Goal: Information Seeking & Learning: Check status

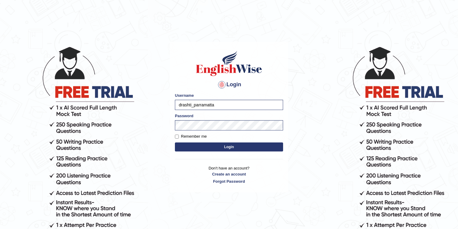
click at [194, 103] on input "drashti_parramatta" at bounding box center [229, 105] width 108 height 10
click at [192, 103] on input "drashti_parramatta" at bounding box center [229, 105] width 108 height 10
type input "kalsang_parramatta"
click at [175, 142] on button "Login" at bounding box center [229, 146] width 108 height 9
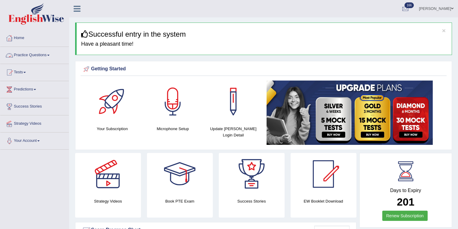
click at [39, 61] on link "Practice Questions" at bounding box center [34, 54] width 69 height 15
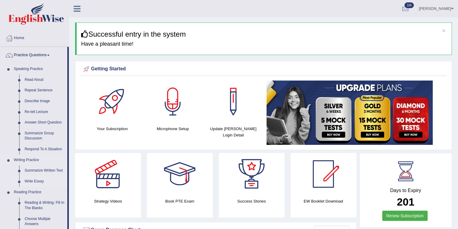
click at [33, 178] on link "Write Essay" at bounding box center [44, 181] width 45 height 11
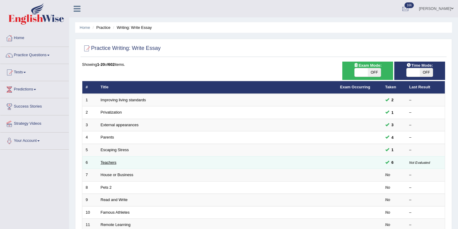
scroll to position [32, 0]
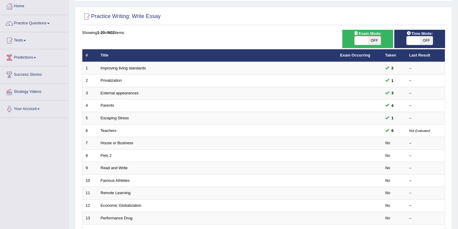
click at [374, 39] on span "OFF" at bounding box center [374, 40] width 13 height 8
checkbox input "true"
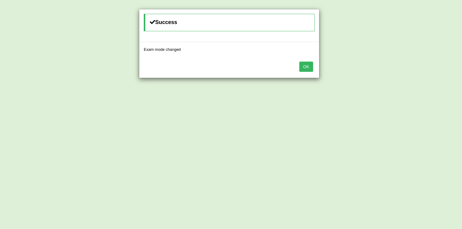
click at [305, 66] on button "OK" at bounding box center [306, 67] width 14 height 10
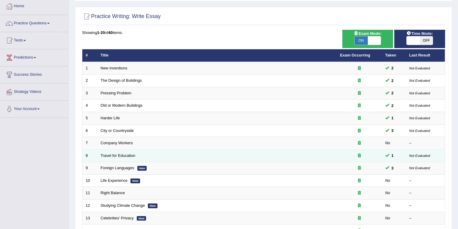
click at [117, 151] on td "Travel for Education" at bounding box center [217, 155] width 240 height 13
click at [117, 153] on link "Travel for Education" at bounding box center [118, 155] width 35 height 5
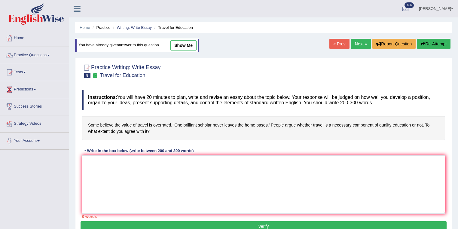
click at [186, 45] on link "show me" at bounding box center [183, 45] width 26 height 10
type textarea "The increasing influence of value of travel on our lives has ignited numerous d…"
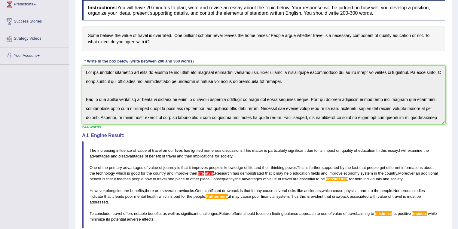
scroll to position [128, 0]
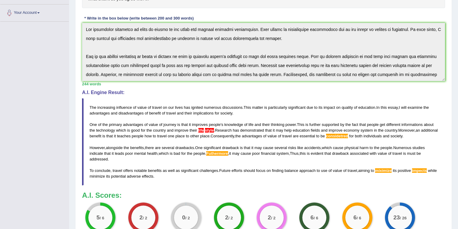
drag, startPoint x: 147, startPoint y: 108, endPoint x: 166, endPoint y: 108, distance: 18.9
click at [166, 108] on blockquote "The increasing influence of value of travel on our lives has ignited numerous d…" at bounding box center [263, 141] width 363 height 87
click at [155, 108] on span "travel" at bounding box center [157, 107] width 10 height 5
click at [157, 108] on span "travel" at bounding box center [157, 107] width 10 height 5
click at [171, 114] on span "travel" at bounding box center [171, 113] width 10 height 5
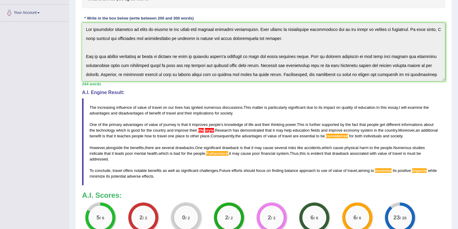
click at [183, 115] on blockquote "The increasing influence of value of travel on our lives has ignited numerous d…" at bounding box center [263, 141] width 363 height 87
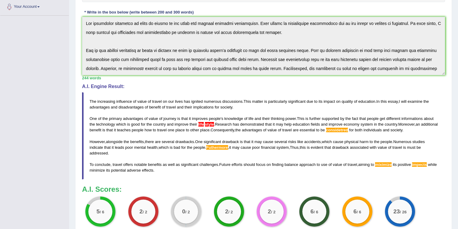
scroll to position [160, 0]
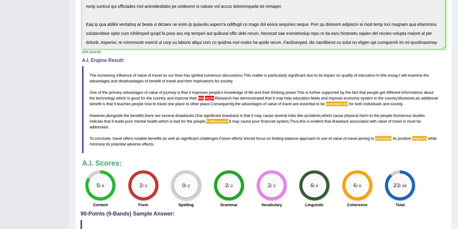
drag, startPoint x: 166, startPoint y: 105, endPoint x: 213, endPoint y: 105, distance: 47.2
click at [213, 105] on blockquote "The increasing influence of value of travel on our lives has ignited numerous d…" at bounding box center [263, 109] width 363 height 87
drag, startPoint x: 138, startPoint y: 103, endPoint x: 204, endPoint y: 103, distance: 66.4
click at [204, 103] on blockquote "The increasing influence of value of travel on our lives has ignited numerous d…" at bounding box center [263, 109] width 363 height 87
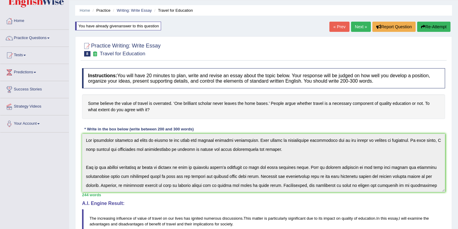
scroll to position [0, 0]
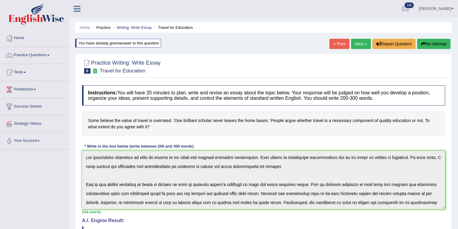
click at [364, 40] on link "Next »" at bounding box center [361, 44] width 20 height 10
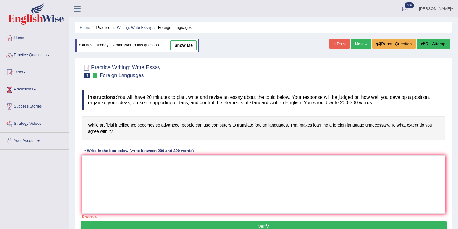
click at [196, 47] on link "show me" at bounding box center [183, 45] width 26 height 10
type textarea "The increasing artificial intelligence on our lives has ignited numerous discus…"
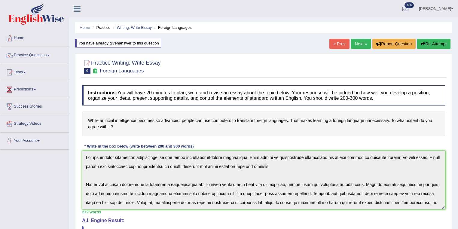
drag, startPoint x: 315, startPoint y: 123, endPoint x: 386, endPoint y: 123, distance: 70.9
click at [386, 123] on h4 "While artificial intelligence becomes so advanced, people can use computers to …" at bounding box center [263, 124] width 363 height 24
drag, startPoint x: 353, startPoint y: 122, endPoint x: 376, endPoint y: 125, distance: 23.3
click at [363, 124] on h4 "While artificial intelligence becomes so advanced, people can use computers to …" at bounding box center [263, 124] width 363 height 24
click at [376, 125] on h4 "While artificial intelligence becomes so advanced, people can use computers to …" at bounding box center [263, 124] width 363 height 24
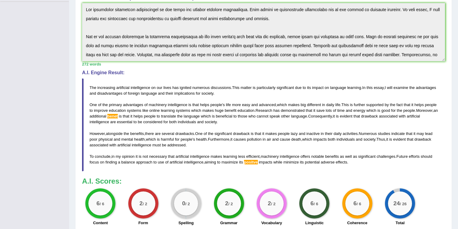
scroll to position [160, 0]
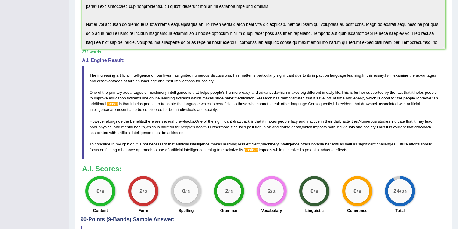
drag, startPoint x: 119, startPoint y: 72, endPoint x: 145, endPoint y: 71, distance: 26.5
click at [145, 71] on blockquote "The increasing artificial intelligence on our lives has ignited numerous discus…" at bounding box center [263, 112] width 363 height 93
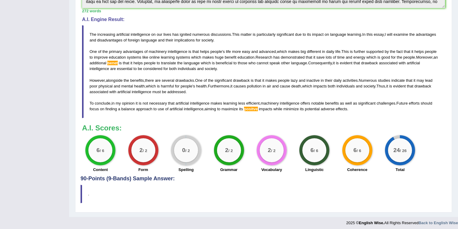
scroll to position [203, 0]
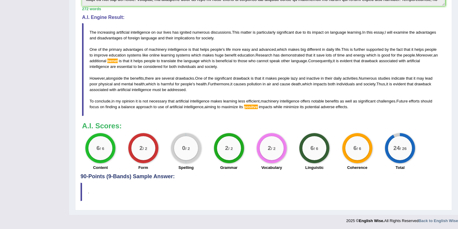
click at [99, 142] on div "6 / 6" at bounding box center [100, 148] width 24 height 24
click at [101, 138] on div "6 / 6" at bounding box center [100, 148] width 24 height 24
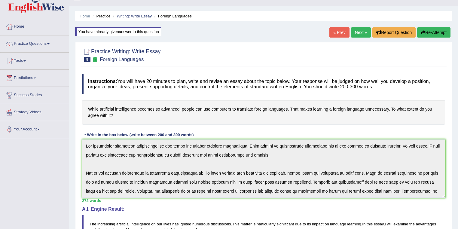
scroll to position [0, 0]
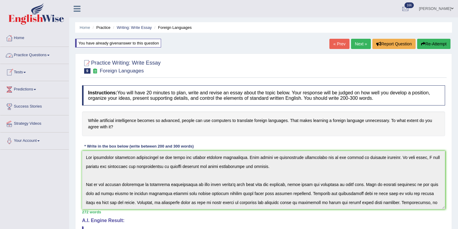
click at [38, 57] on link "Practice Questions" at bounding box center [34, 54] width 69 height 15
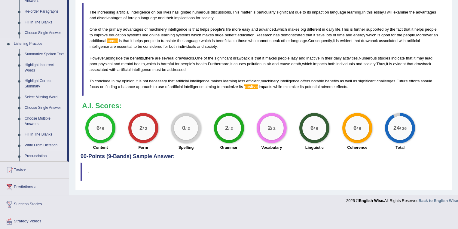
scroll to position [241, 0]
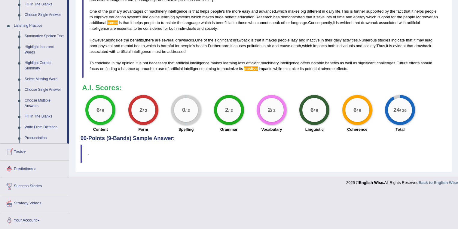
click at [26, 153] on link "Tests" at bounding box center [34, 151] width 69 height 15
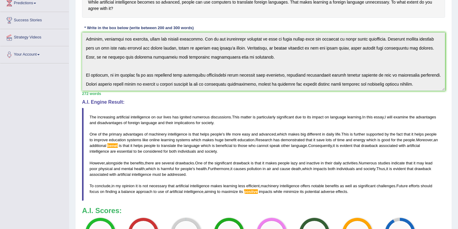
scroll to position [81, 0]
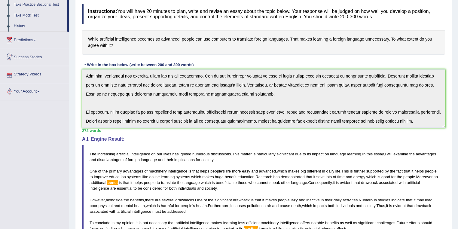
click at [26, 6] on link "Take Practice Sectional Test" at bounding box center [39, 4] width 56 height 11
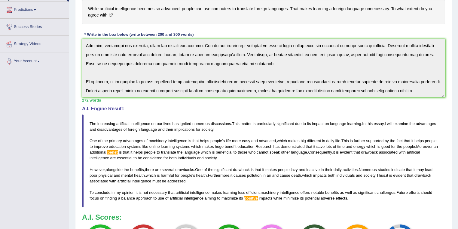
scroll to position [113, 0]
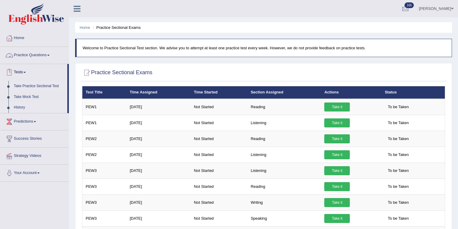
click at [20, 108] on link "History" at bounding box center [39, 107] width 56 height 11
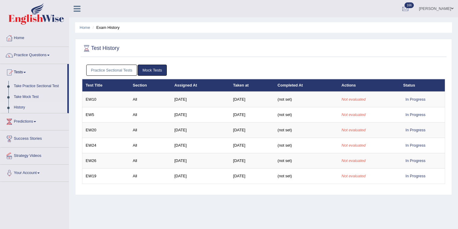
click at [120, 67] on link "Practice Sectional Tests" at bounding box center [111, 70] width 51 height 11
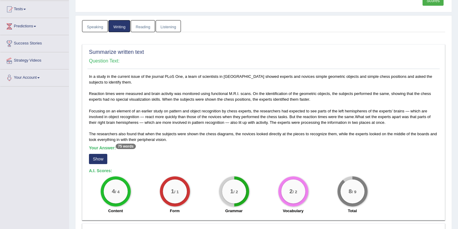
scroll to position [96, 0]
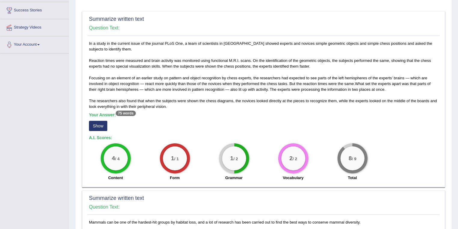
click at [113, 124] on div "Your Answer: 75 words Show" at bounding box center [263, 122] width 349 height 20
click at [104, 125] on button "Show" at bounding box center [98, 126] width 18 height 10
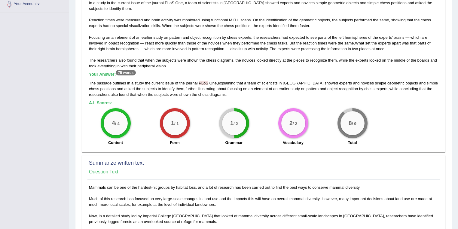
scroll to position [160, 0]
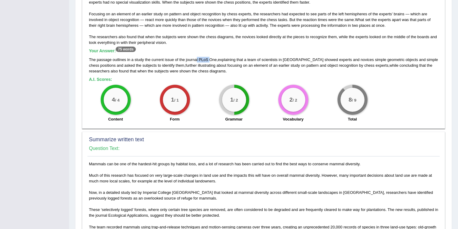
drag, startPoint x: 196, startPoint y: 58, endPoint x: 210, endPoint y: 55, distance: 14.7
click at [210, 55] on div "Your Answer: 75 words The passage outlines in a study the current issue of the …" at bounding box center [263, 61] width 349 height 26
click at [203, 75] on div "In a study in the current issue of the journal PLoS One, a team of scientists i…" at bounding box center [263, 51] width 352 height 149
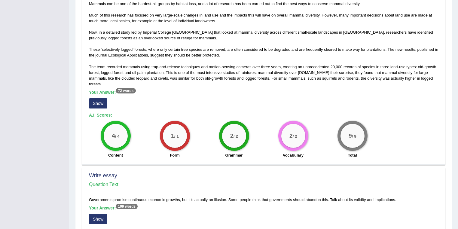
click at [99, 100] on button "Show" at bounding box center [98, 103] width 18 height 10
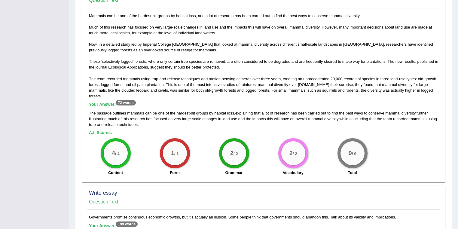
scroll to position [417, 0]
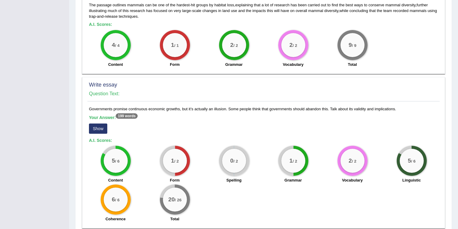
click at [131, 114] on sup "199 words" at bounding box center [127, 115] width 22 height 5
click at [93, 127] on button "Show" at bounding box center [98, 129] width 18 height 10
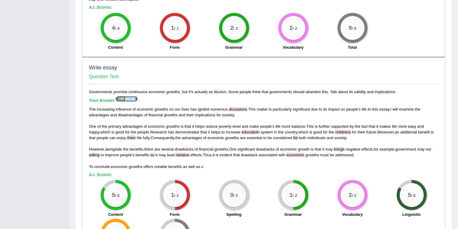
scroll to position [449, 0]
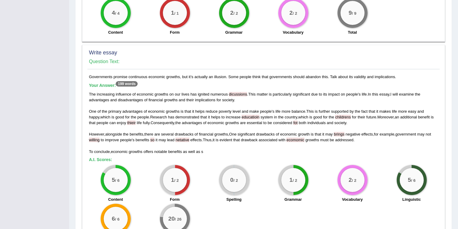
click at [166, 143] on div "The increasing influence of economic growths on our lives has ignited numerous …" at bounding box center [263, 122] width 349 height 63
drag, startPoint x: 120, startPoint y: 83, endPoint x: 129, endPoint y: 83, distance: 9.6
click at [129, 83] on sup "199 words" at bounding box center [127, 83] width 22 height 5
click at [268, 121] on span "be" at bounding box center [270, 123] width 4 height 5
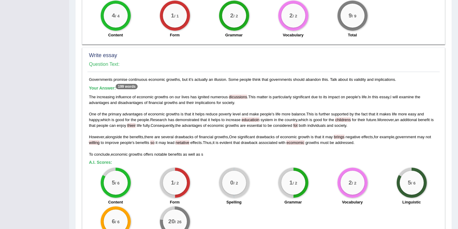
scroll to position [494, 0]
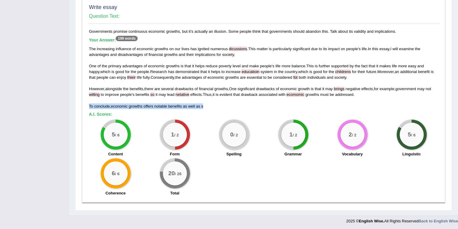
drag, startPoint x: 88, startPoint y: 103, endPoint x: 204, endPoint y: 103, distance: 116.6
click at [204, 103] on div "Governments promise continuous economic growths, but it’s actually an illusion.…" at bounding box center [263, 114] width 352 height 170
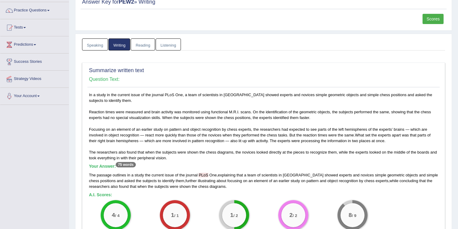
scroll to position [0, 0]
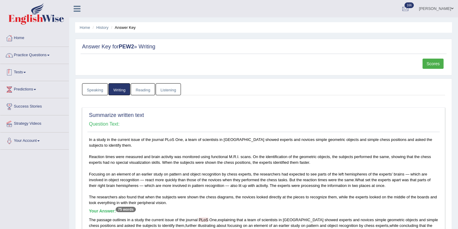
click at [30, 58] on link "Practice Questions" at bounding box center [34, 54] width 69 height 15
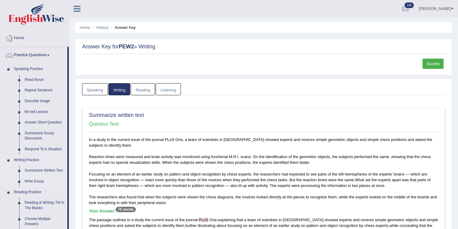
click at [33, 181] on link "Write Essay" at bounding box center [44, 181] width 45 height 11
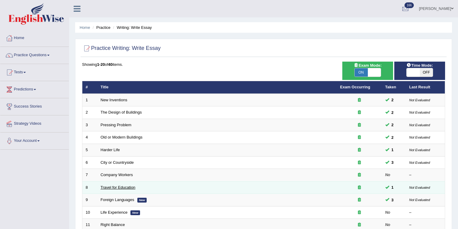
click at [112, 187] on link "Travel for Education" at bounding box center [118, 187] width 35 height 5
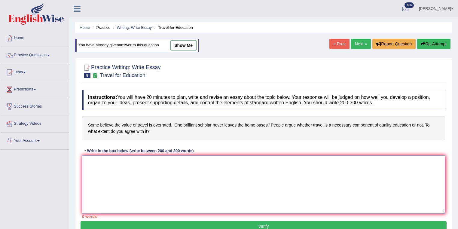
click at [286, 165] on textarea at bounding box center [263, 184] width 363 height 58
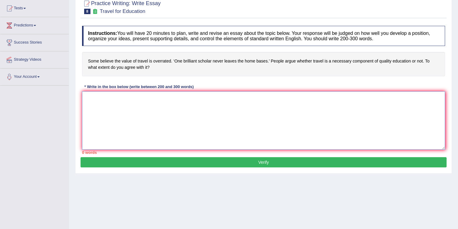
scroll to position [22, 0]
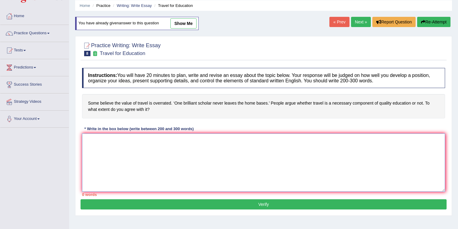
click at [279, 117] on div "Instructions: You will have 20 minutes to plan, write and revise an essay about…" at bounding box center [264, 132] width 366 height 134
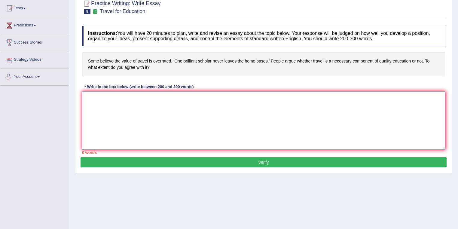
scroll to position [0, 0]
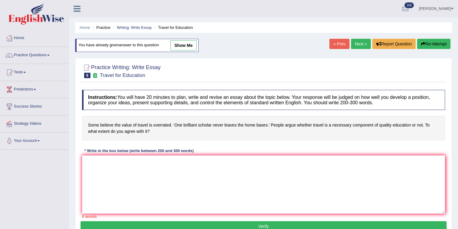
click at [24, 74] on link "Tests" at bounding box center [34, 71] width 69 height 15
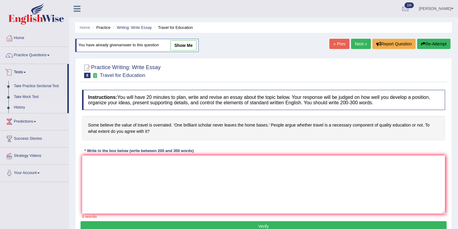
click at [17, 108] on link "History" at bounding box center [39, 107] width 56 height 11
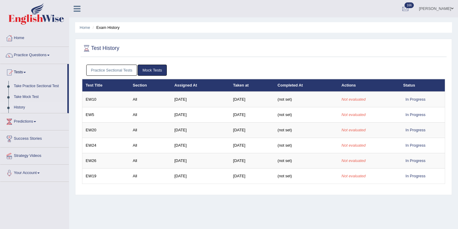
click at [113, 65] on link "Practice Sectional Tests" at bounding box center [111, 70] width 51 height 11
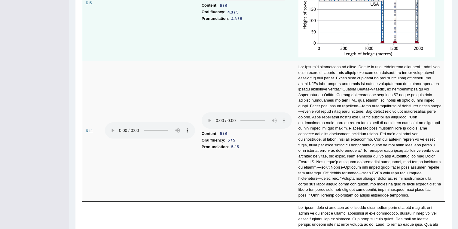
scroll to position [1347, 0]
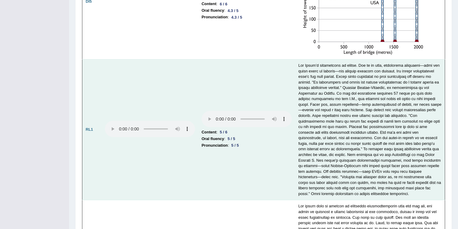
click at [266, 152] on td "Content : 5 / 6 Oral fluency : 5 / 5 Pronunciation : 5 / 5" at bounding box center [246, 129] width 97 height 141
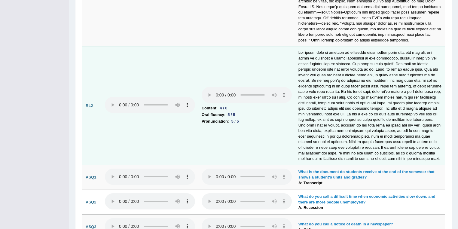
scroll to position [1475, 0]
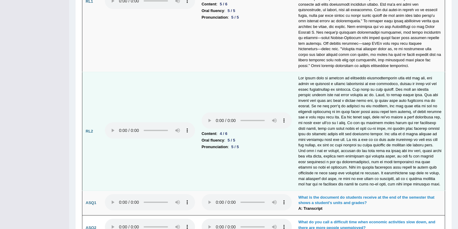
drag, startPoint x: 217, startPoint y: 125, endPoint x: 245, endPoint y: 122, distance: 28.2
click at [245, 130] on li "Content : 4 / 6" at bounding box center [247, 133] width 90 height 7
click at [251, 83] on td "Content : 4 / 6 Oral fluency : 5 / 5 Pronunciation : 5 / 5" at bounding box center [246, 131] width 97 height 118
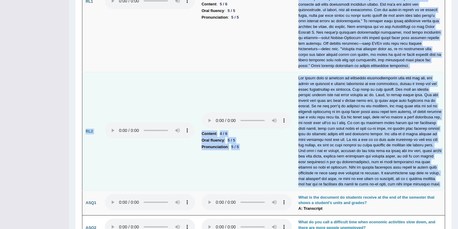
drag, startPoint x: 289, startPoint y: 59, endPoint x: 434, endPoint y: 174, distance: 185.5
click at [384, 152] on td at bounding box center [370, 131] width 150 height 118
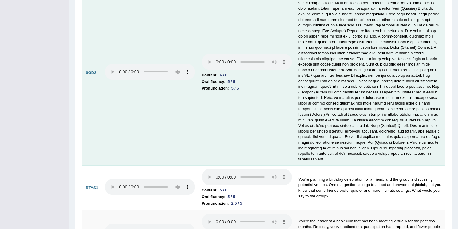
scroll to position [2039, 0]
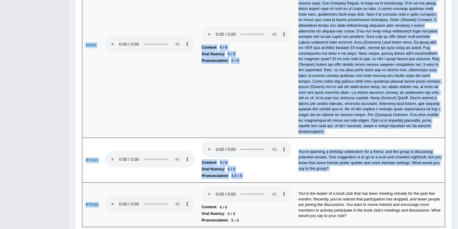
drag, startPoint x: 294, startPoint y: 160, endPoint x: 402, endPoint y: 203, distance: 116.3
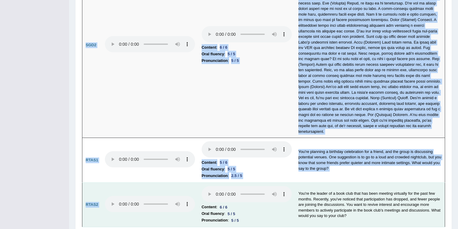
click at [330, 198] on td "You're the leader of a book club that has been meeting virtually for the past f…" at bounding box center [370, 204] width 150 height 45
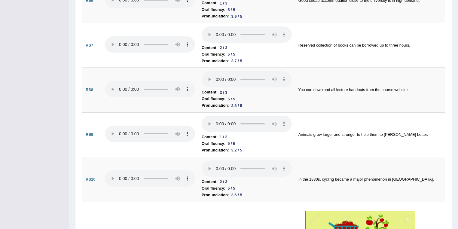
scroll to position [0, 0]
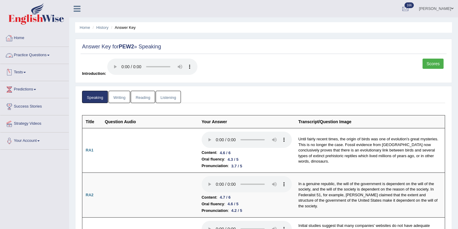
click at [43, 55] on link "Practice Questions" at bounding box center [34, 54] width 69 height 15
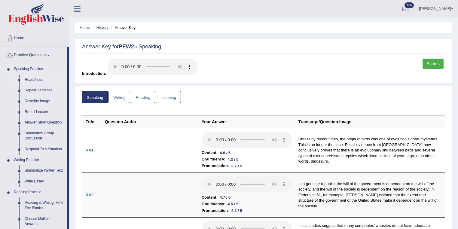
click at [40, 76] on link "Read Aloud" at bounding box center [44, 80] width 45 height 11
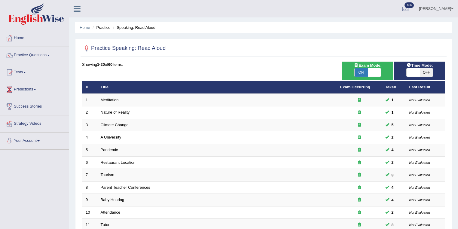
click at [37, 54] on link "Practice Questions" at bounding box center [34, 54] width 69 height 15
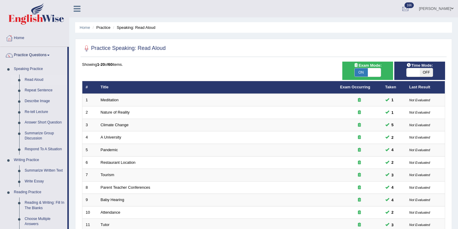
click at [75, 10] on icon at bounding box center [77, 9] width 7 height 8
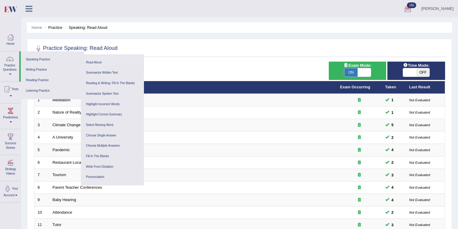
click at [228, 11] on ul "[PERSON_NAME] Toggle navigation Username: kalsang_parramatta Access Type: Onlin…" at bounding box center [305, 8] width 306 height 17
click at [449, 6] on link "[PERSON_NAME]" at bounding box center [437, 8] width 41 height 16
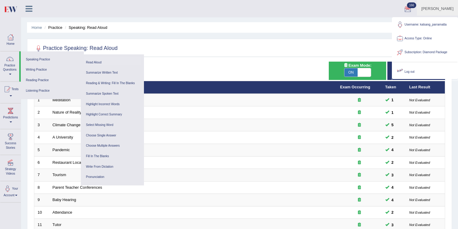
click at [404, 75] on div at bounding box center [400, 71] width 9 height 9
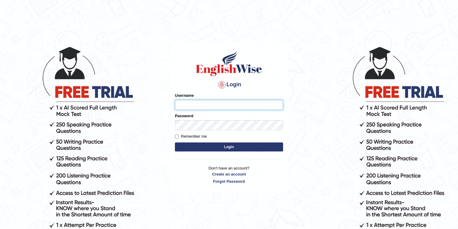
type input "drashti_parramatta"
click at [203, 146] on button "Login" at bounding box center [229, 146] width 108 height 9
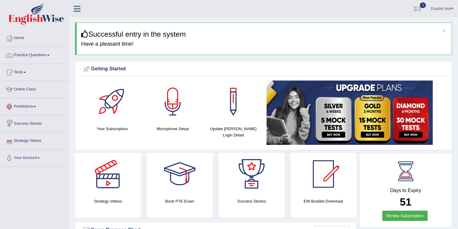
click at [442, 10] on link "Drashti Ved" at bounding box center [443, 8] width 32 height 16
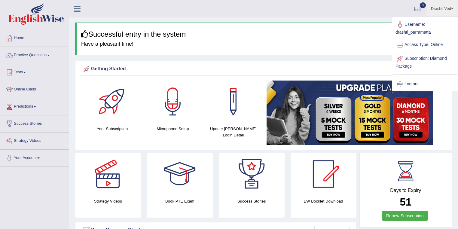
click at [415, 81] on link "Log out" at bounding box center [425, 84] width 65 height 14
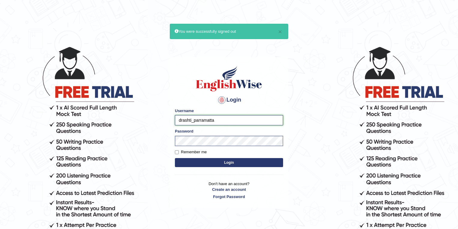
click at [191, 118] on input "drashti_parramatta" at bounding box center [229, 120] width 108 height 10
type input "museb_parramatta"
click at [175, 158] on button "Login" at bounding box center [229, 162] width 108 height 9
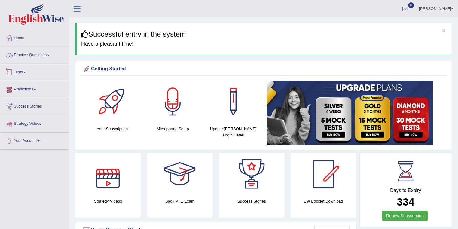
click at [35, 58] on link "Practice Questions" at bounding box center [34, 54] width 69 height 15
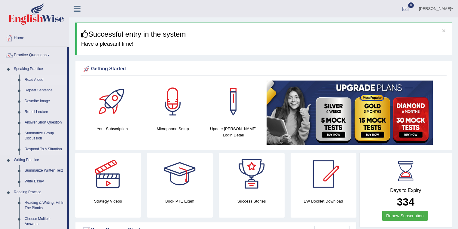
click at [41, 81] on link "Read Aloud" at bounding box center [44, 80] width 45 height 11
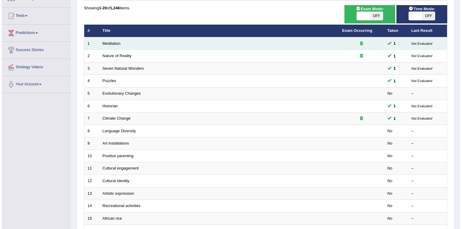
scroll to position [32, 0]
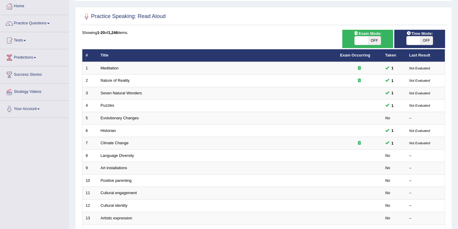
click at [367, 41] on span at bounding box center [361, 40] width 13 height 8
checkbox input "true"
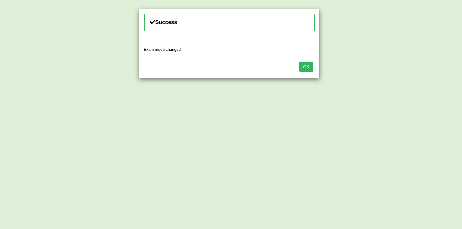
click at [305, 62] on button "OK" at bounding box center [306, 67] width 14 height 10
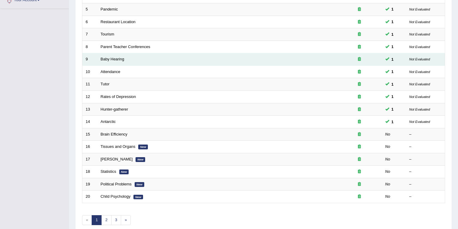
scroll to position [167, 0]
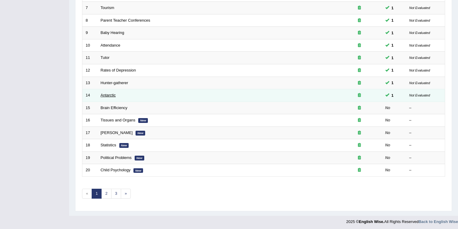
click at [104, 95] on link "Antarctic" at bounding box center [108, 95] width 15 height 5
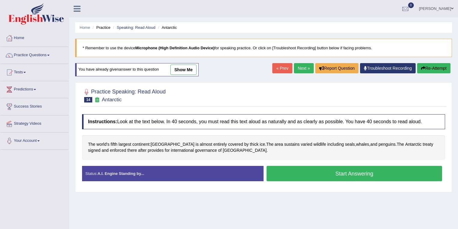
click at [182, 70] on link "show me" at bounding box center [183, 70] width 26 height 10
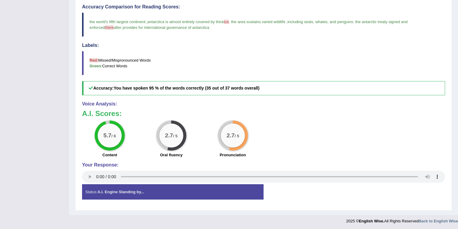
scroll to position [96, 0]
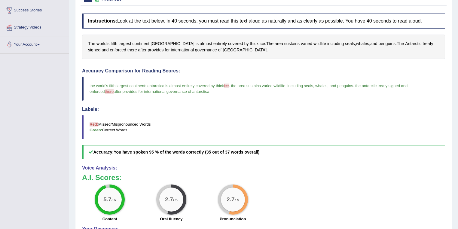
click at [360, 188] on div "5.7 / 6 Content 2.7 / 5 Oral fluency 2.7 / 5 Pronunciation" at bounding box center [263, 204] width 369 height 39
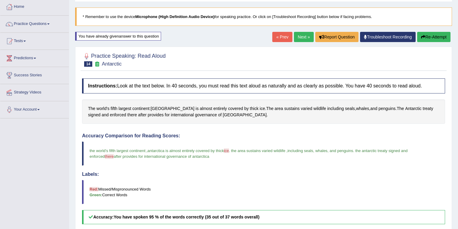
scroll to position [0, 0]
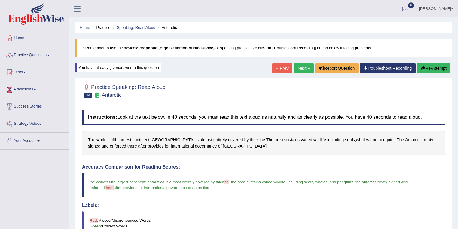
click at [285, 68] on link "« Prev" at bounding box center [282, 68] width 20 height 10
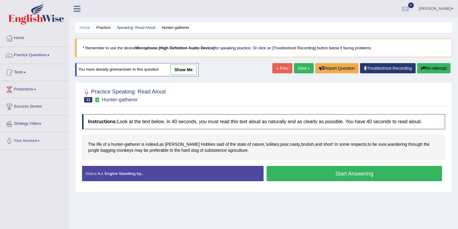
click at [183, 69] on link "show me" at bounding box center [183, 70] width 26 height 10
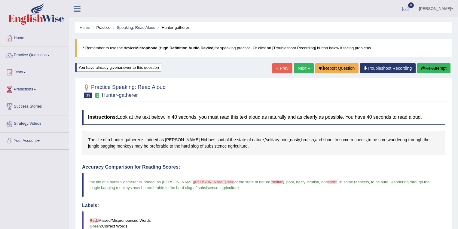
click at [277, 69] on link "« Prev" at bounding box center [282, 68] width 20 height 10
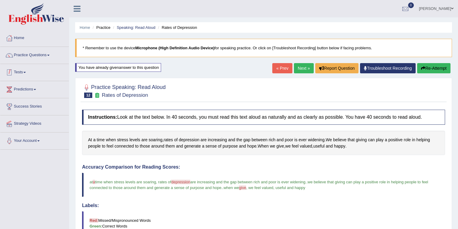
click at [42, 60] on link "Practice Questions" at bounding box center [34, 54] width 69 height 15
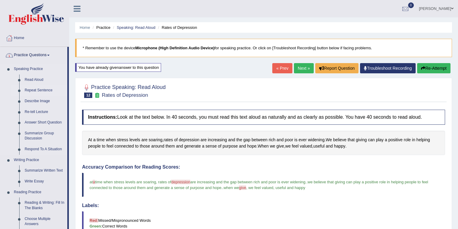
click at [47, 90] on link "Repeat Sentence" at bounding box center [44, 90] width 45 height 11
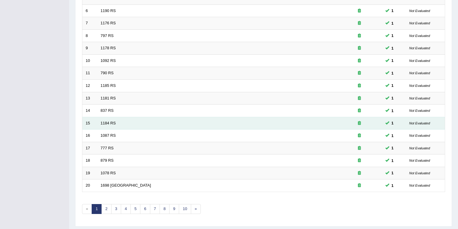
scroll to position [167, 0]
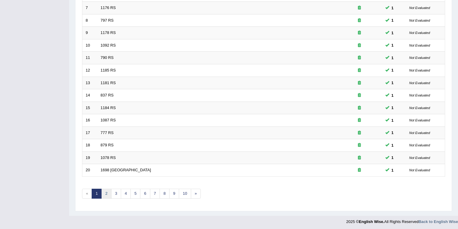
click at [107, 189] on link "2" at bounding box center [106, 194] width 10 height 10
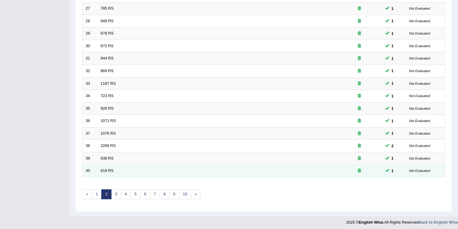
scroll to position [167, 0]
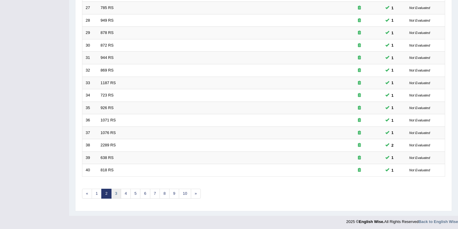
click at [115, 194] on link "3" at bounding box center [116, 194] width 10 height 10
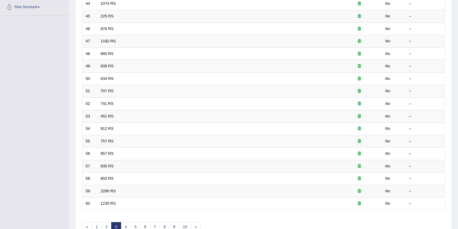
scroll to position [167, 0]
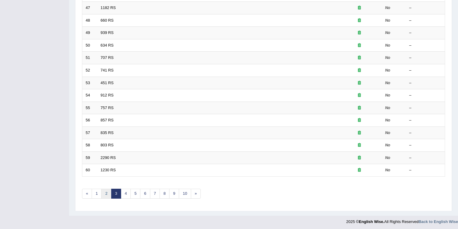
click at [108, 193] on link "2" at bounding box center [106, 194] width 10 height 10
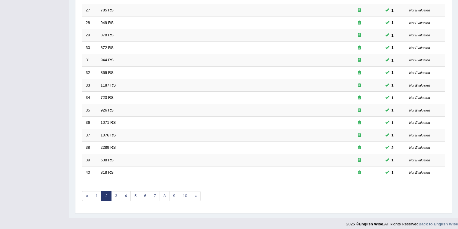
scroll to position [167, 0]
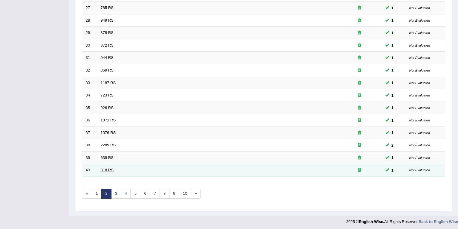
click at [106, 168] on link "818 RS" at bounding box center [107, 170] width 13 height 5
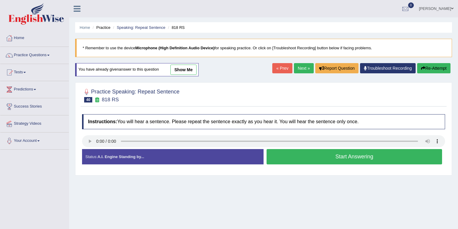
click at [177, 68] on link "show me" at bounding box center [183, 70] width 26 height 10
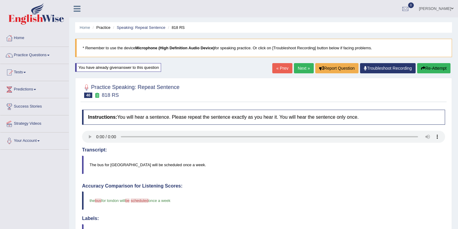
click at [275, 69] on link "« Prev" at bounding box center [282, 68] width 20 height 10
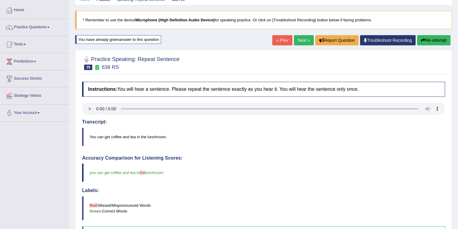
scroll to position [13, 0]
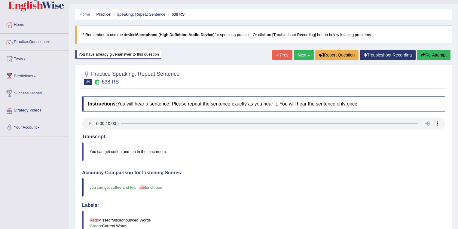
click at [276, 54] on link "« Prev" at bounding box center [282, 55] width 20 height 10
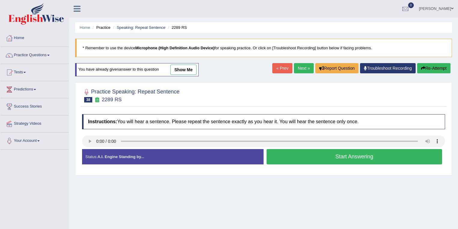
click at [187, 70] on link "show me" at bounding box center [183, 70] width 26 height 10
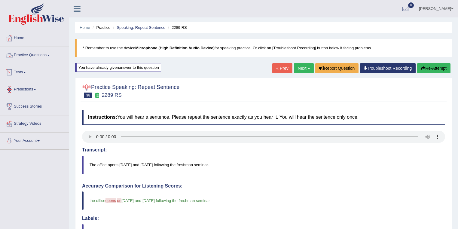
click at [47, 52] on link "Practice Questions" at bounding box center [34, 54] width 69 height 15
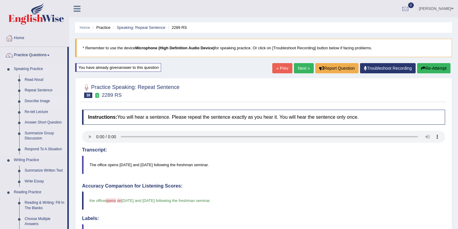
click at [45, 99] on link "Describe Image" at bounding box center [44, 101] width 45 height 11
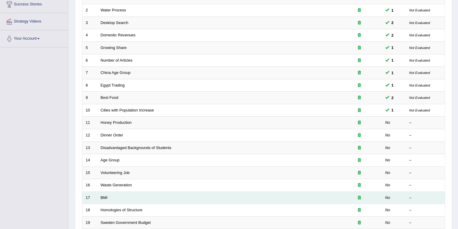
scroll to position [160, 0]
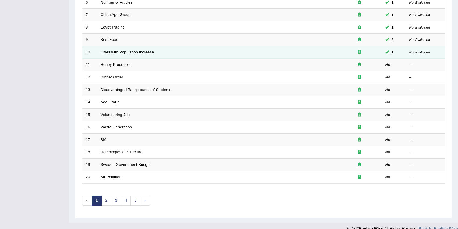
click at [134, 54] on td "Cities with Population Increase" at bounding box center [217, 52] width 240 height 13
click at [135, 51] on link "Cities with Population Increase" at bounding box center [128, 52] width 54 height 5
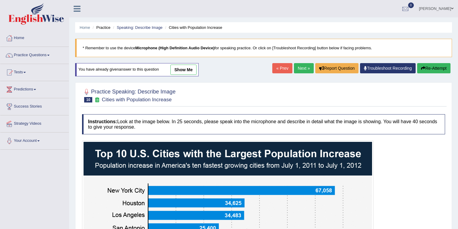
click at [186, 72] on link "show me" at bounding box center [183, 70] width 26 height 10
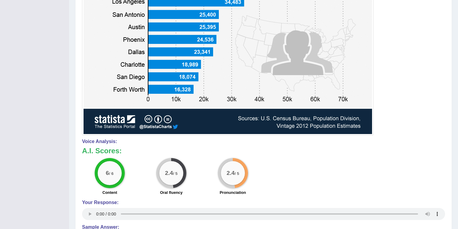
scroll to position [128, 0]
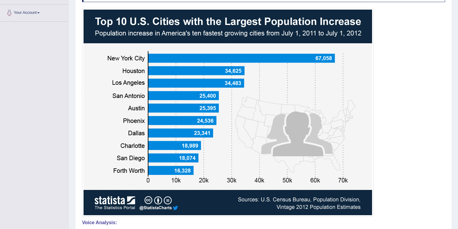
click at [148, 180] on img at bounding box center [228, 113] width 289 height 206
click at [352, 181] on img at bounding box center [228, 113] width 289 height 206
click at [135, 61] on img at bounding box center [228, 113] width 289 height 206
click at [146, 180] on img at bounding box center [228, 113] width 289 height 206
click at [342, 185] on img at bounding box center [228, 113] width 289 height 206
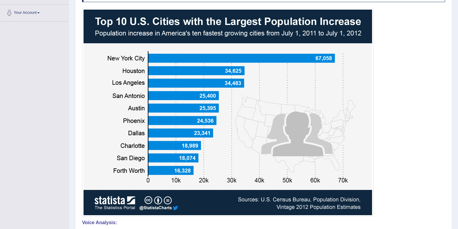
scroll to position [0, 0]
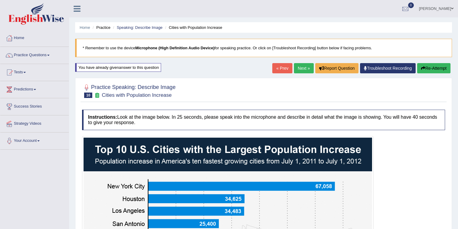
click at [304, 64] on link "Next »" at bounding box center [304, 68] width 20 height 10
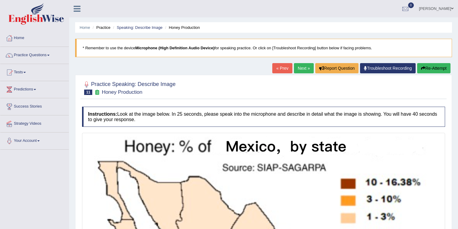
drag, startPoint x: 0, startPoint y: 0, endPoint x: 279, endPoint y: 68, distance: 287.3
click at [279, 68] on link "« Prev" at bounding box center [282, 68] width 20 height 10
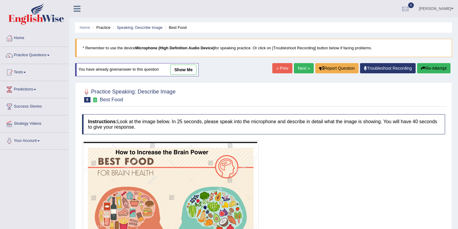
click at [280, 68] on link "« Prev" at bounding box center [282, 68] width 20 height 10
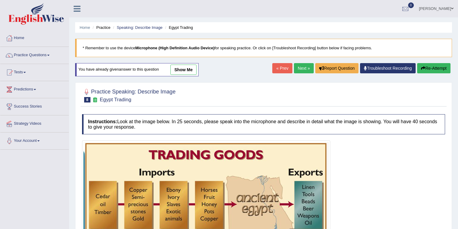
click at [281, 66] on link "« Prev" at bounding box center [282, 68] width 20 height 10
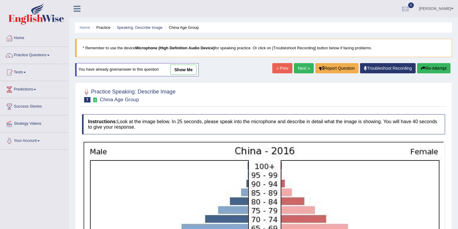
click at [297, 67] on link "Next »" at bounding box center [304, 68] width 20 height 10
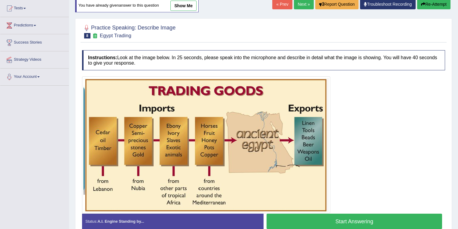
click at [303, 2] on link "Next »" at bounding box center [304, 4] width 20 height 10
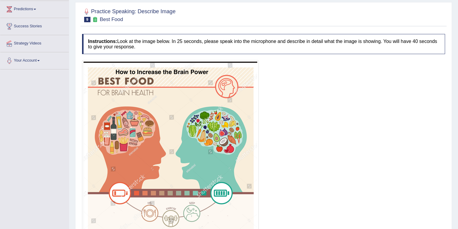
scroll to position [38, 0]
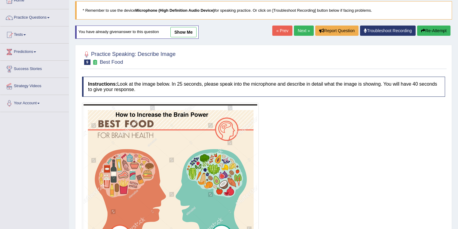
click at [187, 32] on link "show me" at bounding box center [183, 32] width 26 height 10
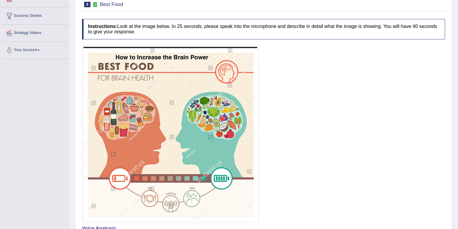
scroll to position [0, 0]
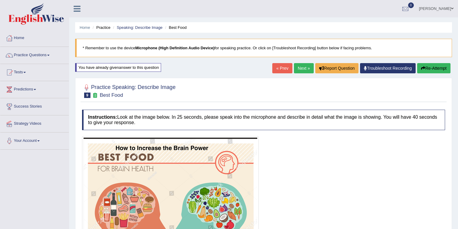
click at [277, 69] on link "« Prev" at bounding box center [282, 68] width 20 height 10
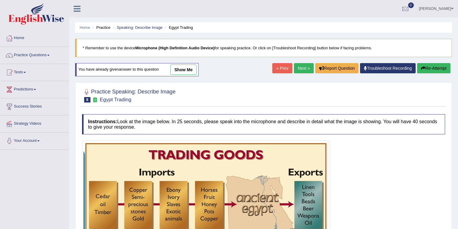
click at [184, 65] on link "show me" at bounding box center [183, 70] width 26 height 10
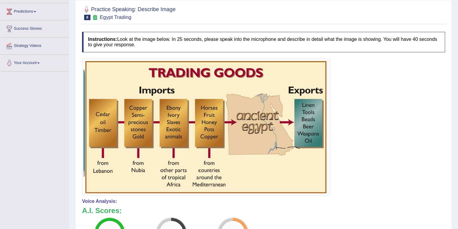
scroll to position [64, 0]
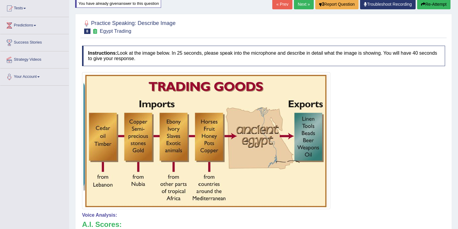
click at [280, 8] on link "« Prev" at bounding box center [282, 4] width 20 height 10
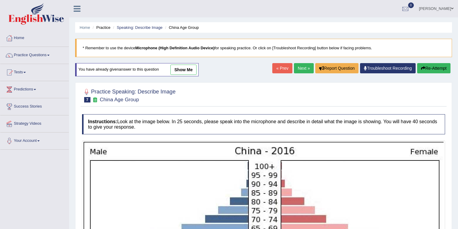
click at [279, 69] on link "« Prev" at bounding box center [282, 68] width 20 height 10
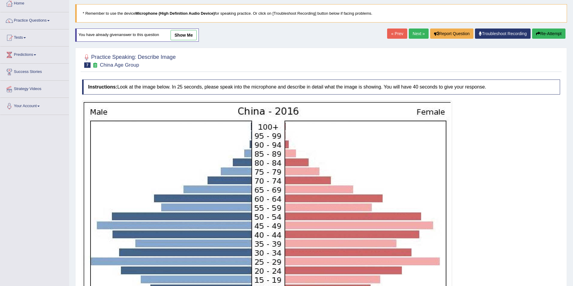
scroll to position [115, 0]
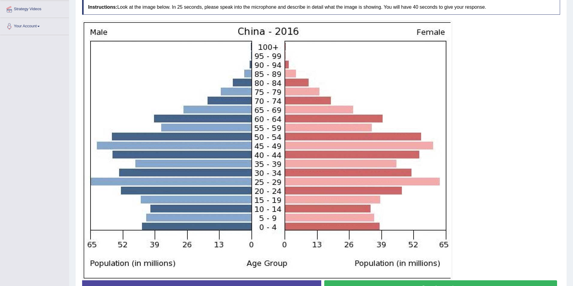
click at [249, 35] on img at bounding box center [267, 150] width 367 height 257
click at [125, 50] on img at bounding box center [267, 150] width 367 height 257
click at [246, 229] on img at bounding box center [267, 150] width 367 height 257
click at [100, 229] on img at bounding box center [267, 150] width 367 height 257
click at [261, 226] on img at bounding box center [267, 150] width 367 height 257
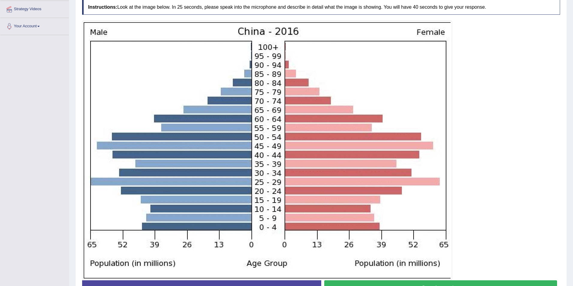
click at [263, 51] on img at bounding box center [267, 150] width 367 height 257
click at [258, 138] on img at bounding box center [267, 150] width 367 height 257
click at [281, 139] on img at bounding box center [267, 150] width 367 height 257
click at [403, 136] on img at bounding box center [267, 150] width 367 height 257
click at [259, 183] on img at bounding box center [267, 150] width 367 height 257
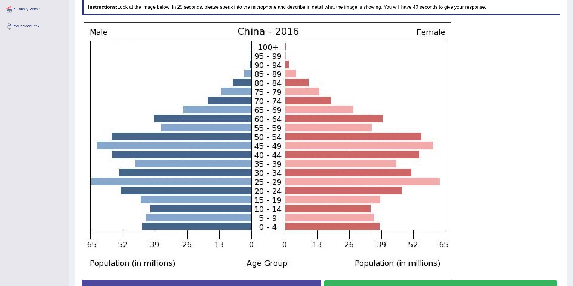
click at [278, 180] on img at bounding box center [267, 150] width 367 height 257
drag, startPoint x: 132, startPoint y: 158, endPoint x: 138, endPoint y: 158, distance: 5.4
click at [133, 158] on img at bounding box center [267, 150] width 367 height 257
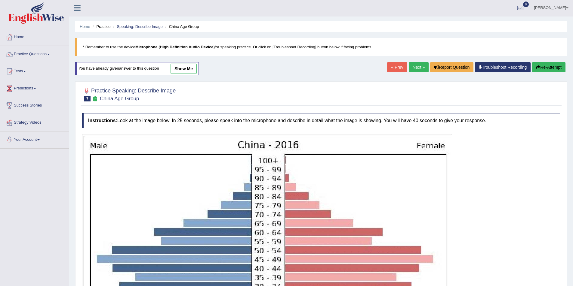
scroll to position [40, 0]
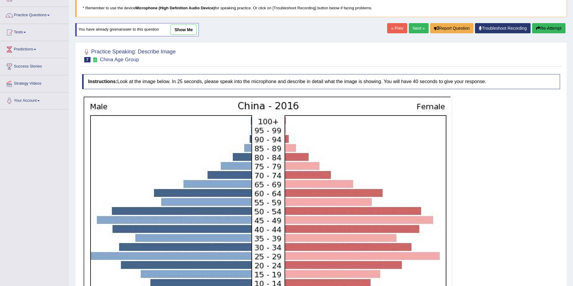
click at [391, 35] on div "« Prev Next » Report Question Troubleshoot Recording Re-Attempt" at bounding box center [477, 29] width 180 height 12
click at [389, 30] on link "« Prev" at bounding box center [397, 28] width 20 height 10
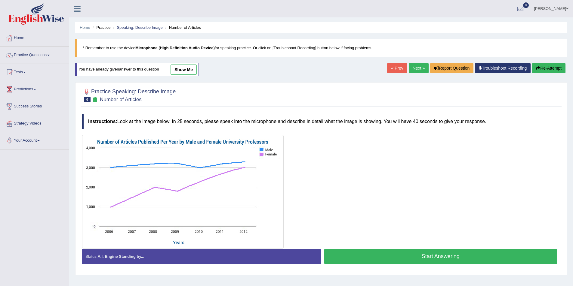
click at [387, 69] on link "« Prev" at bounding box center [397, 68] width 20 height 10
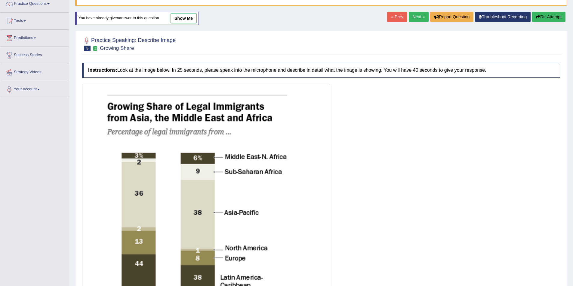
scroll to position [40, 0]
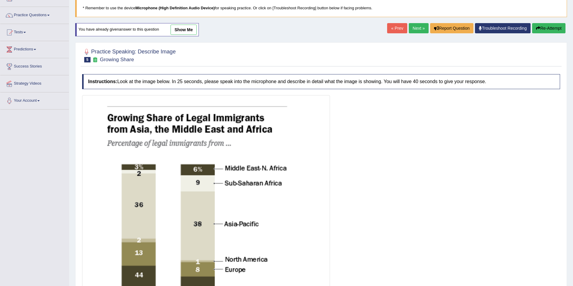
click at [387, 25] on link "« Prev" at bounding box center [397, 28] width 20 height 10
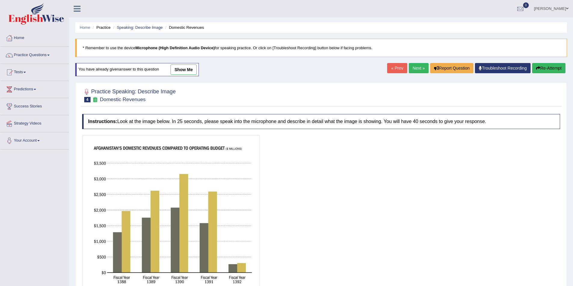
click at [390, 66] on link "« Prev" at bounding box center [397, 68] width 20 height 10
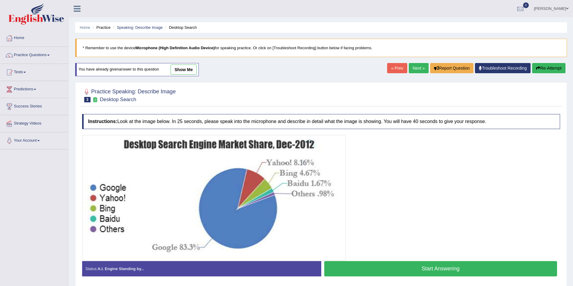
click at [128, 195] on img at bounding box center [214, 198] width 261 height 123
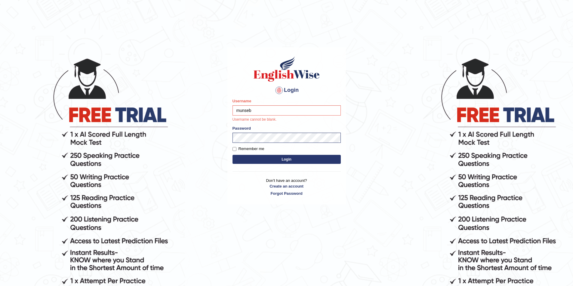
click at [244, 110] on input "munseb" at bounding box center [286, 111] width 108 height 10
drag, startPoint x: 265, startPoint y: 110, endPoint x: 216, endPoint y: 103, distance: 49.2
click at [216, 103] on body "Login Please fix the following errors: Username munseb Username cannot be blank…" at bounding box center [286, 172] width 573 height 286
type input "u"
type input "museb_parramatta"
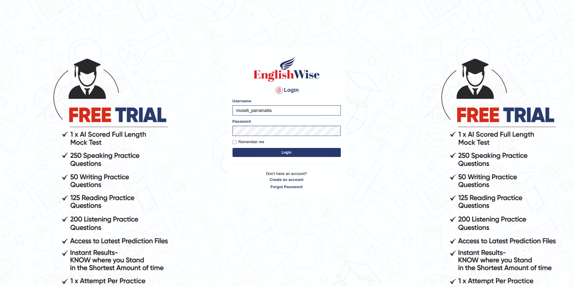
click at [288, 154] on button "Login" at bounding box center [286, 152] width 108 height 9
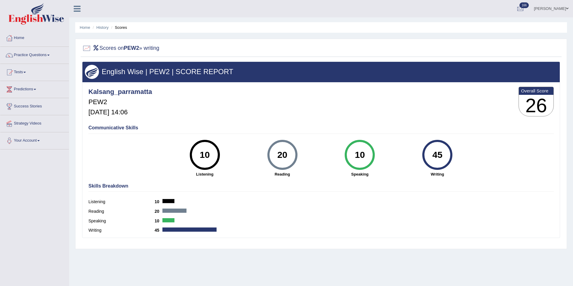
click at [558, 9] on link "[PERSON_NAME]" at bounding box center [551, 8] width 44 height 16
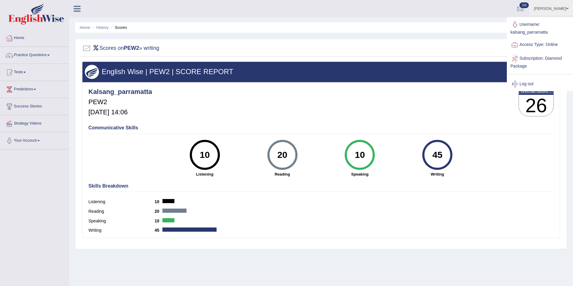
click at [531, 80] on link "Log out" at bounding box center [539, 84] width 65 height 14
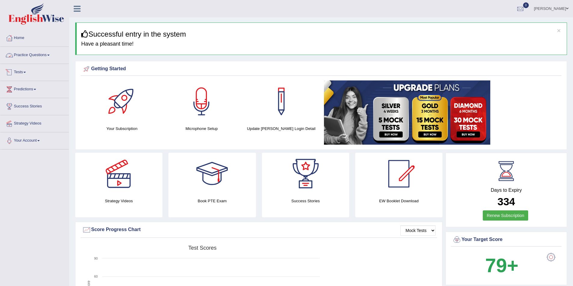
click at [35, 54] on link "Practice Questions" at bounding box center [34, 54] width 69 height 15
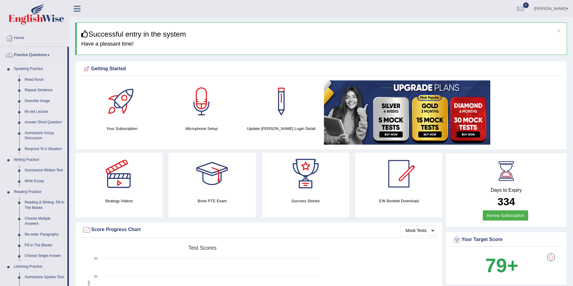
click at [43, 101] on link "Describe Image" at bounding box center [44, 101] width 45 height 11
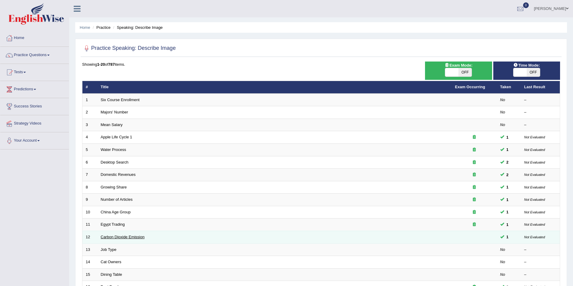
click at [124, 237] on link "Carbon Dioxide Emission" at bounding box center [123, 237] width 44 height 5
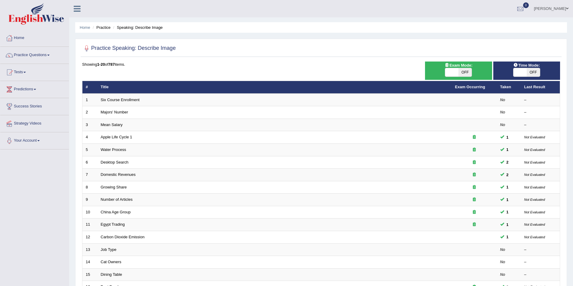
click at [465, 74] on span "OFF" at bounding box center [464, 72] width 13 height 8
checkbox input "true"
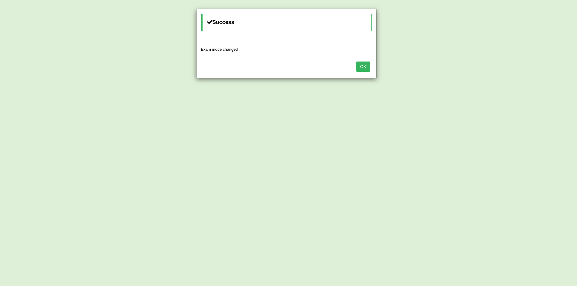
click at [365, 68] on button "OK" at bounding box center [363, 67] width 14 height 10
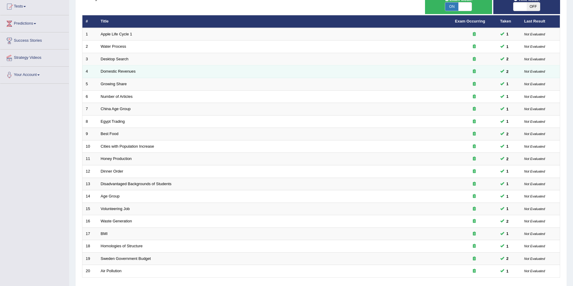
scroll to position [112, 0]
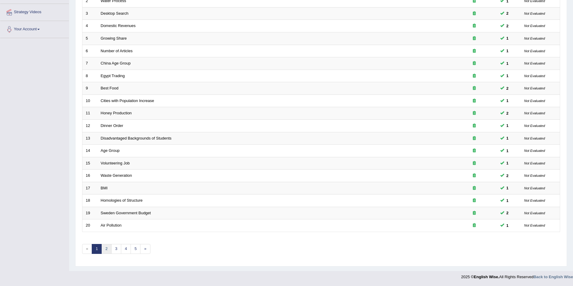
click at [109, 248] on link "2" at bounding box center [106, 249] width 10 height 10
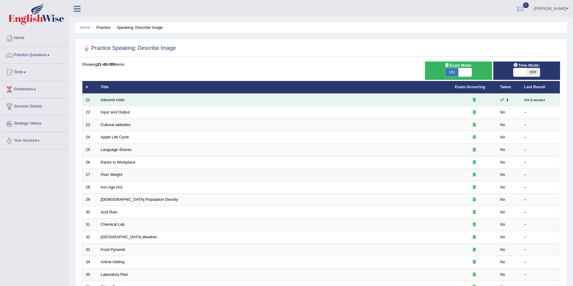
click at [115, 102] on td "Inbound visits" at bounding box center [274, 100] width 354 height 13
click at [122, 99] on link "Inbound visits" at bounding box center [113, 100] width 24 height 5
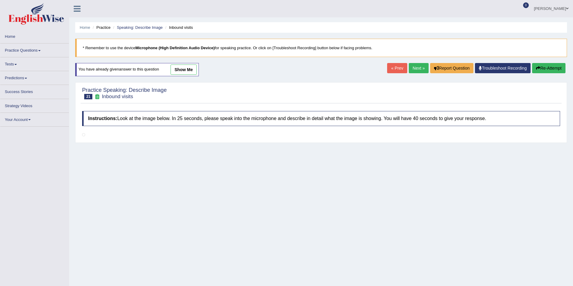
click at [184, 69] on link "show me" at bounding box center [183, 70] width 26 height 10
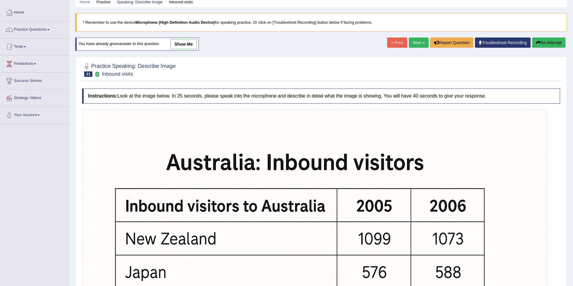
scroll to position [5, 0]
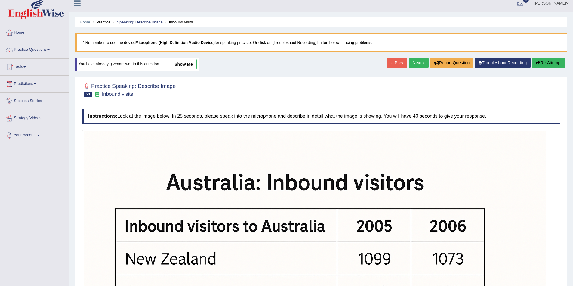
click at [189, 65] on link "show me" at bounding box center [183, 64] width 26 height 10
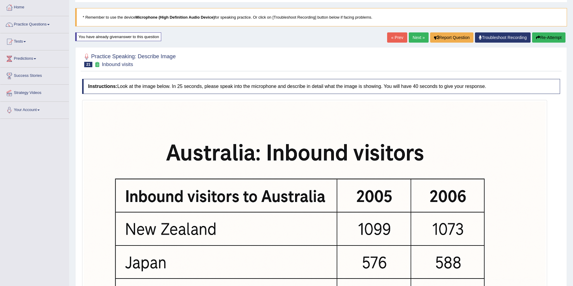
scroll to position [0, 0]
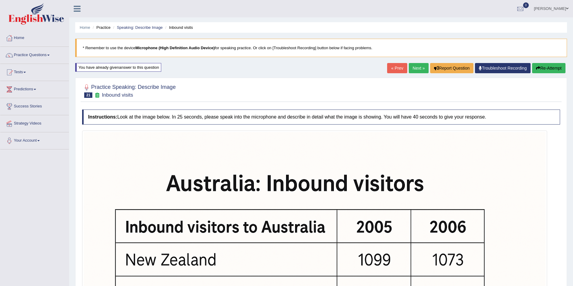
click at [392, 67] on link "« Prev" at bounding box center [397, 68] width 20 height 10
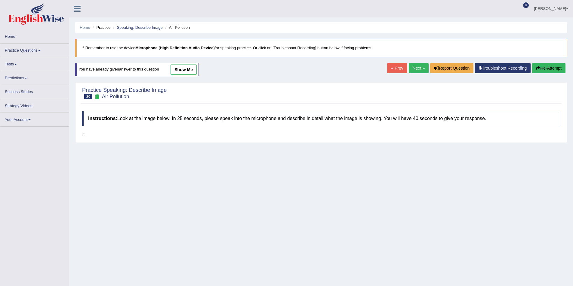
click at [187, 70] on link "show me" at bounding box center [183, 70] width 26 height 10
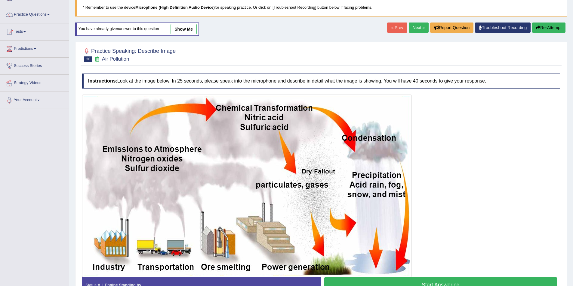
scroll to position [40, 0]
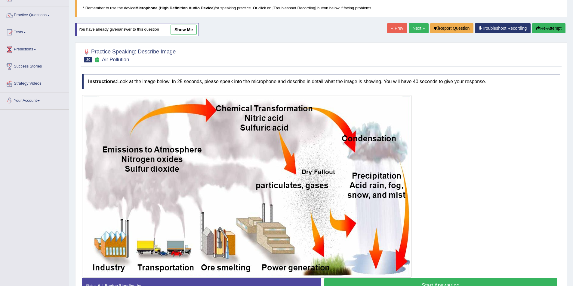
click at [394, 28] on link "« Prev" at bounding box center [397, 28] width 20 height 10
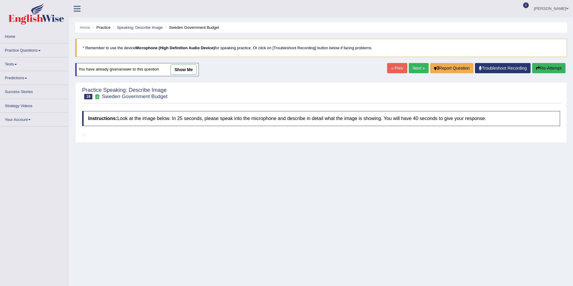
click at [191, 70] on link "show me" at bounding box center [183, 70] width 26 height 10
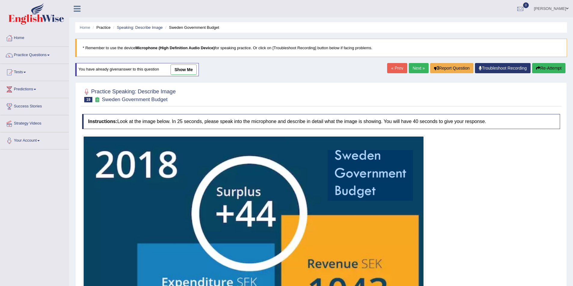
click at [391, 67] on link "« Prev" at bounding box center [397, 68] width 20 height 10
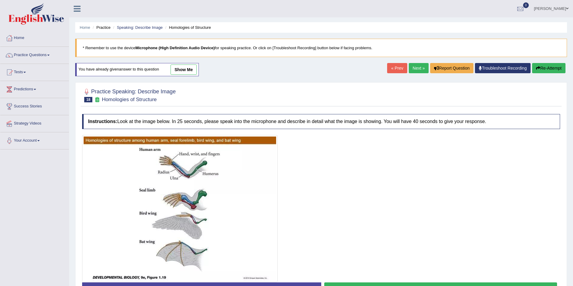
click at [192, 71] on link "show me" at bounding box center [183, 70] width 26 height 10
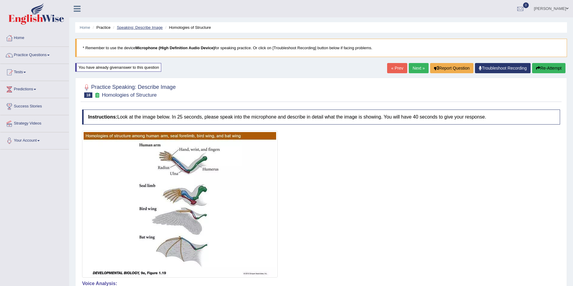
click at [144, 28] on link "Speaking: Describe Image" at bounding box center [140, 27] width 46 height 5
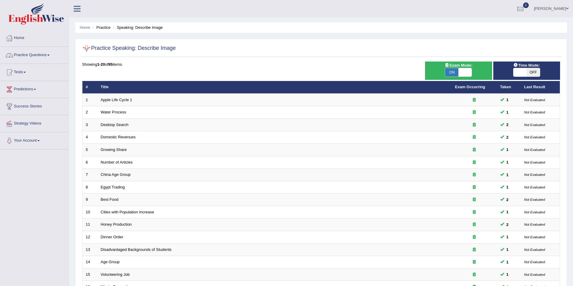
click at [48, 55] on link "Practice Questions" at bounding box center [34, 54] width 69 height 15
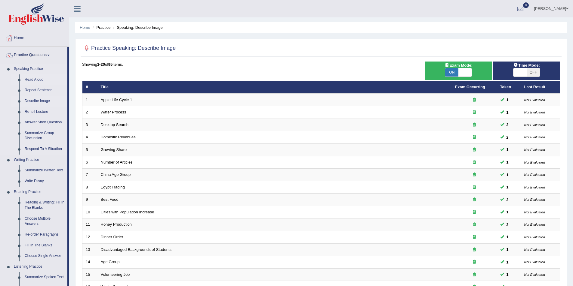
click at [38, 79] on link "Read Aloud" at bounding box center [44, 80] width 45 height 11
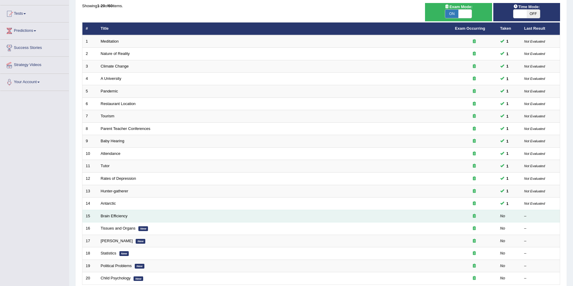
scroll to position [80, 0]
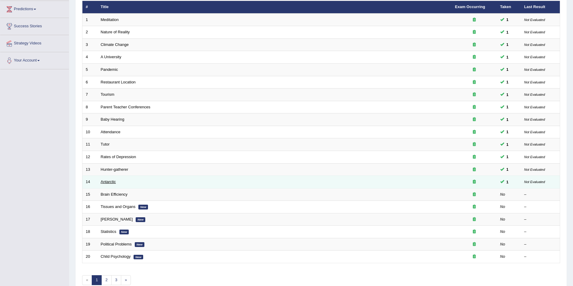
click at [105, 182] on link "Antarctic" at bounding box center [108, 182] width 15 height 5
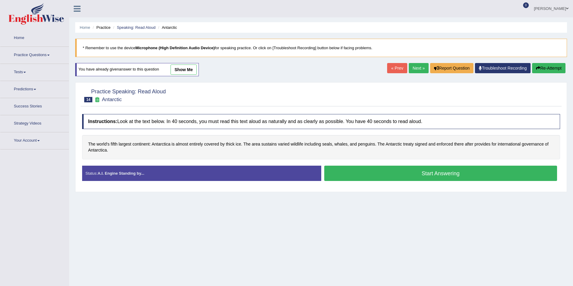
drag, startPoint x: 187, startPoint y: 70, endPoint x: 191, endPoint y: 128, distance: 58.8
click at [187, 70] on link "show me" at bounding box center [183, 70] width 26 height 10
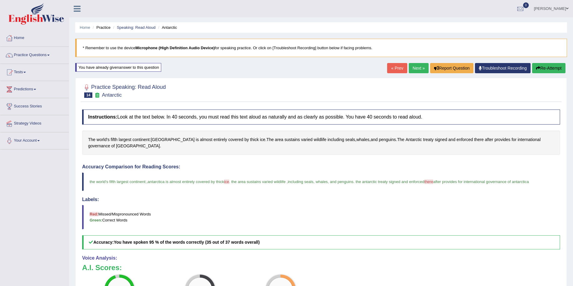
drag, startPoint x: 542, startPoint y: 1, endPoint x: 473, endPoint y: 9, distance: 69.3
click at [471, 9] on ul "[PERSON_NAME] Toggle navigation Username: museb_parramatta Access Type: Online …" at bounding box center [396, 8] width 353 height 17
click at [543, 66] on button "Re-Attempt" at bounding box center [548, 68] width 33 height 10
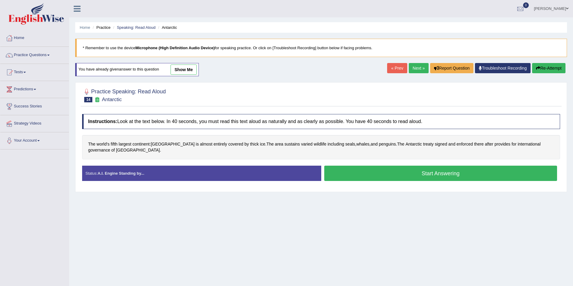
click at [381, 173] on button "Start Answering" at bounding box center [440, 173] width 233 height 15
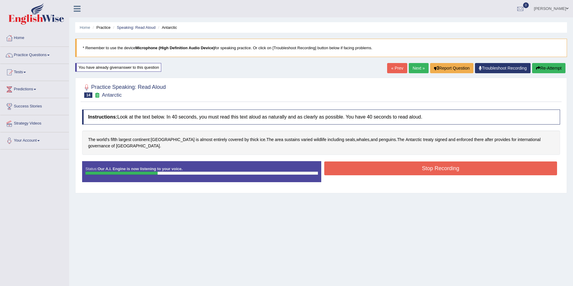
click at [369, 166] on button "Stop Recording" at bounding box center [440, 169] width 233 height 14
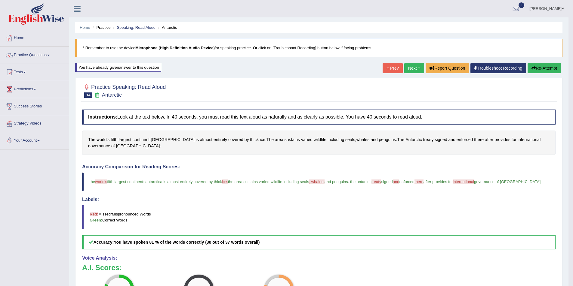
click at [404, 67] on link "Next »" at bounding box center [414, 68] width 20 height 10
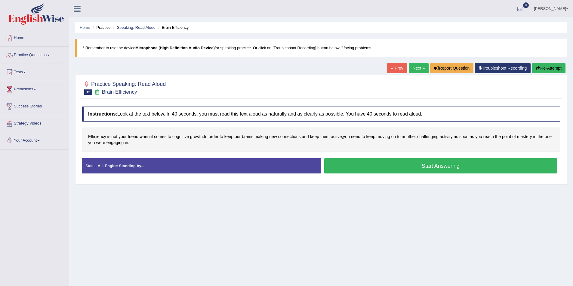
click at [417, 164] on button "Start Answering" at bounding box center [440, 165] width 233 height 15
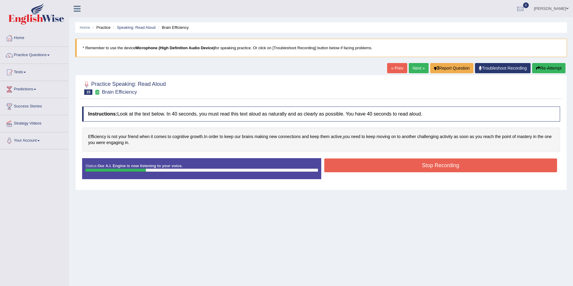
click at [419, 165] on button "Stop Recording" at bounding box center [440, 166] width 233 height 14
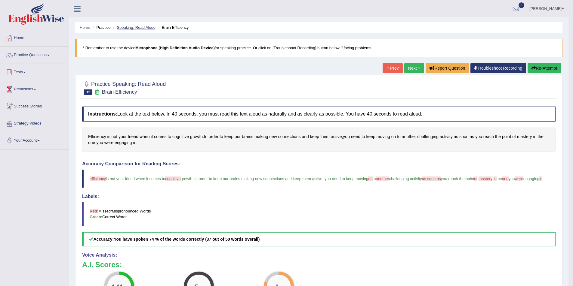
click at [145, 27] on link "Speaking: Read Aloud" at bounding box center [136, 27] width 39 height 5
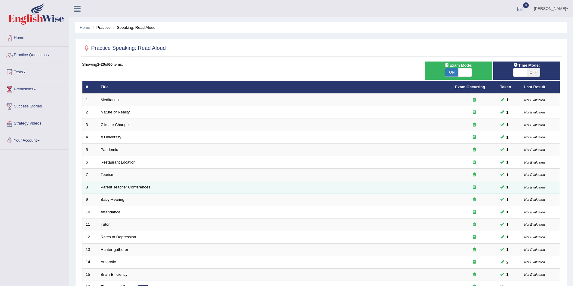
click at [142, 189] on link "Parent Teacher Conferences" at bounding box center [126, 187] width 50 height 5
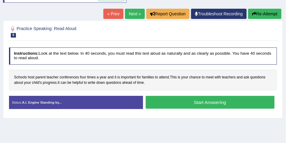
scroll to position [100, 0]
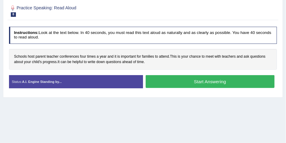
click at [195, 85] on button "Start Answering" at bounding box center [210, 81] width 129 height 13
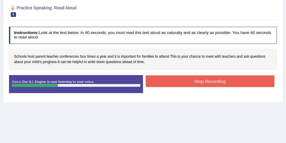
click at [217, 84] on button "Stop Recording" at bounding box center [210, 81] width 129 height 12
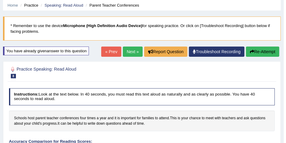
scroll to position [0, 0]
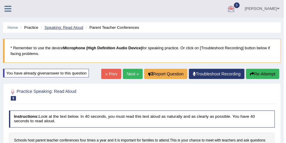
click at [56, 27] on link "Speaking: Read Aloud" at bounding box center [63, 27] width 39 height 5
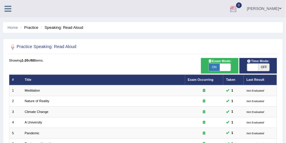
click at [279, 7] on link "[PERSON_NAME]" at bounding box center [265, 8] width 44 height 16
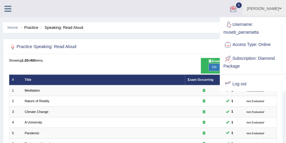
click at [239, 82] on link "Log out" at bounding box center [253, 84] width 65 height 14
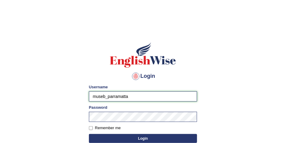
drag, startPoint x: 107, startPoint y: 96, endPoint x: 88, endPoint y: 96, distance: 18.9
click at [88, 96] on div "Login Please fix the following errors: Username museb_parramatta Password Remem…" at bounding box center [143, 108] width 118 height 151
type input "shavnita_parramatta"
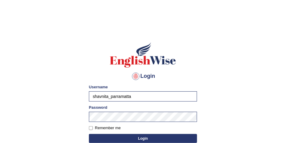
click at [137, 139] on button "Login" at bounding box center [143, 138] width 108 height 9
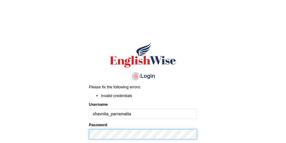
click at [80, 134] on body "Login Please fix the following errors: Invalid credentials Username shavnita_pa…" at bounding box center [143, 85] width 286 height 143
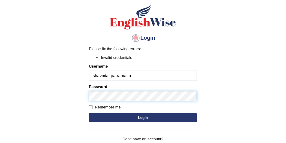
scroll to position [40, 0]
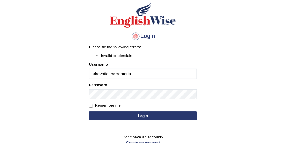
click at [120, 117] on button "Login" at bounding box center [143, 116] width 108 height 9
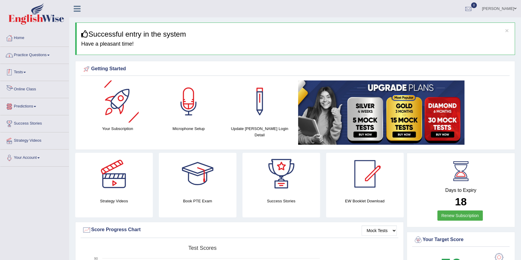
click at [39, 56] on link "Practice Questions" at bounding box center [34, 54] width 69 height 15
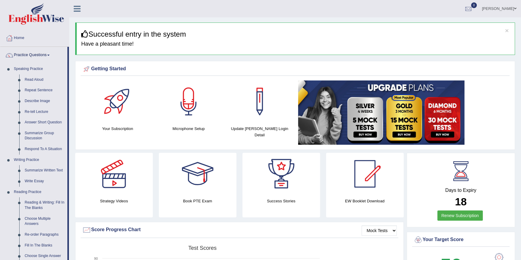
click at [39, 56] on link "Practice Questions" at bounding box center [33, 54] width 67 height 15
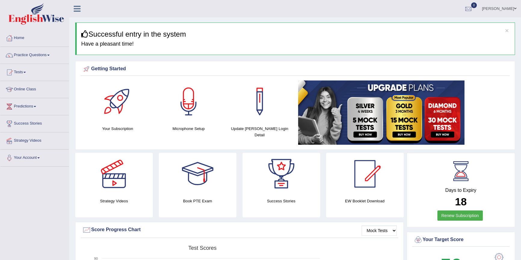
click at [33, 58] on link "Practice Questions" at bounding box center [34, 54] width 69 height 15
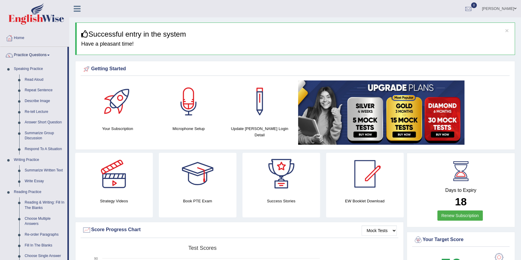
click at [33, 58] on link "Practice Questions" at bounding box center [33, 54] width 67 height 15
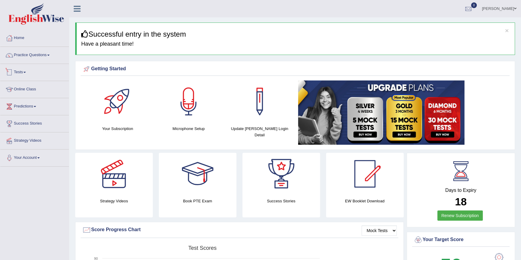
click at [26, 72] on span at bounding box center [24, 72] width 2 height 1
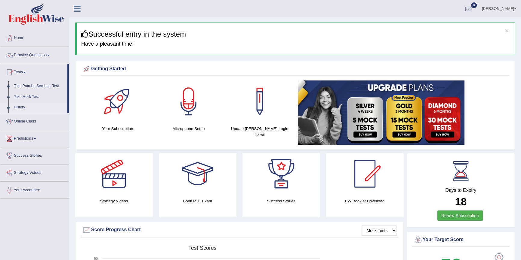
click at [26, 109] on link "History" at bounding box center [39, 107] width 56 height 11
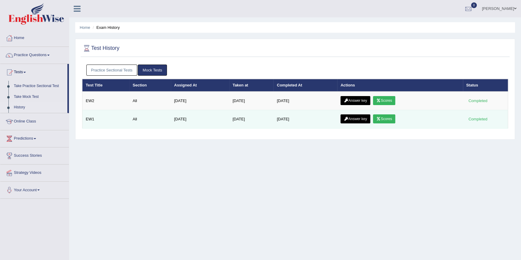
click at [387, 120] on link "Scores" at bounding box center [384, 119] width 22 height 9
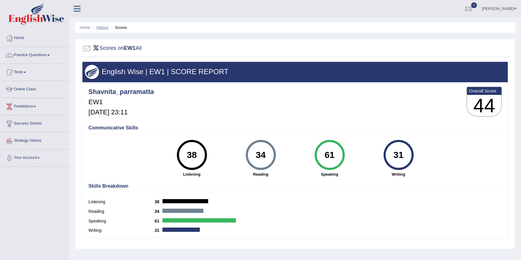
click at [99, 29] on link "History" at bounding box center [102, 27] width 12 height 5
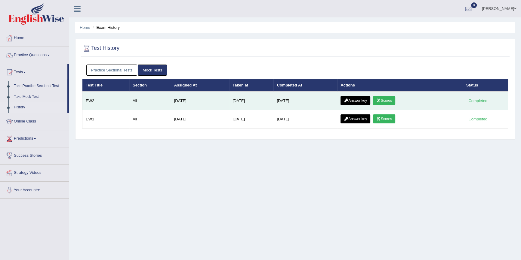
click at [380, 101] on icon at bounding box center [378, 101] width 5 height 4
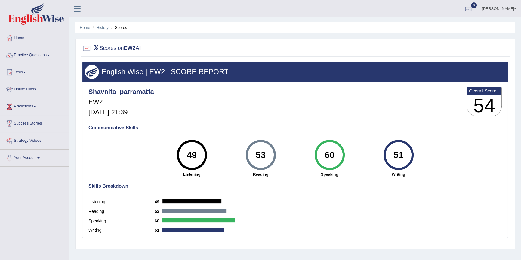
drag, startPoint x: 185, startPoint y: 154, endPoint x: 397, endPoint y: 154, distance: 212.2
click at [397, 140] on div "49 Listening 53 Reading 60 Speaking 51 Writing" at bounding box center [294, 140] width 413 height 0
click at [219, 145] on div "49 Listening" at bounding box center [191, 158] width 69 height 37
drag, startPoint x: 256, startPoint y: 154, endPoint x: 230, endPoint y: 149, distance: 26.3
click at [265, 153] on div "53" at bounding box center [260, 154] width 22 height 25
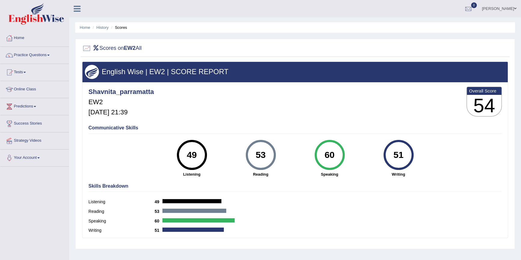
drag, startPoint x: 185, startPoint y: 155, endPoint x: 194, endPoint y: 152, distance: 10.1
click at [194, 152] on div "49" at bounding box center [192, 154] width 22 height 25
drag, startPoint x: 254, startPoint y: 155, endPoint x: 267, endPoint y: 155, distance: 13.2
click at [267, 155] on div "53" at bounding box center [260, 154] width 22 height 25
click at [270, 159] on div "53" at bounding box center [260, 154] width 22 height 25
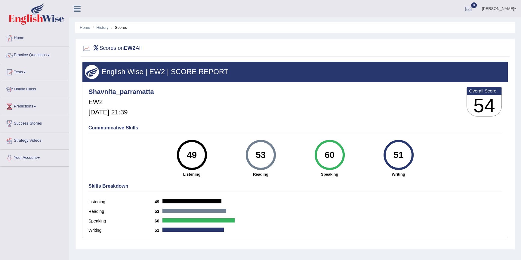
drag, startPoint x: 188, startPoint y: 154, endPoint x: 265, endPoint y: 155, distance: 77.0
click at [265, 140] on div "49 Listening 53 Reading 60 Speaking 51 Writing" at bounding box center [294, 140] width 413 height 0
click at [323, 160] on div "60" at bounding box center [329, 154] width 22 height 25
drag, startPoint x: 402, startPoint y: 153, endPoint x: 394, endPoint y: 155, distance: 8.3
click at [394, 155] on div "51" at bounding box center [398, 154] width 22 height 25
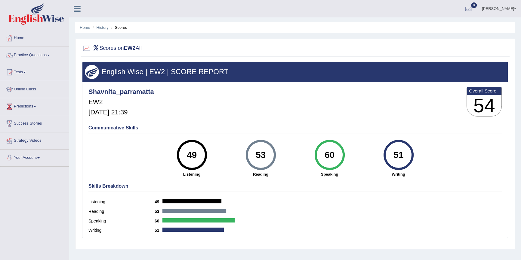
drag, startPoint x: 333, startPoint y: 153, endPoint x: 322, endPoint y: 153, distance: 11.7
click at [322, 153] on div "60" at bounding box center [329, 154] width 22 height 25
click at [394, 155] on div "51" at bounding box center [398, 154] width 22 height 25
click at [105, 27] on link "History" at bounding box center [102, 27] width 12 height 5
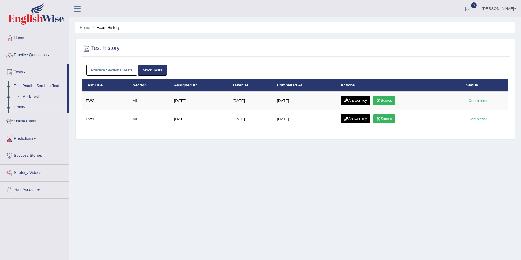
click at [348, 99] on icon at bounding box center [346, 101] width 5 height 4
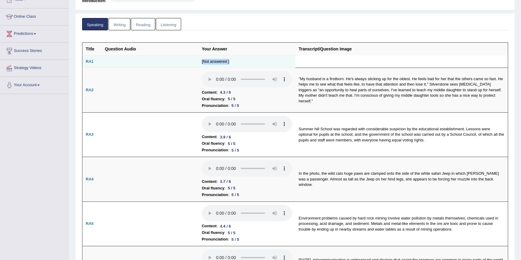
drag, startPoint x: 196, startPoint y: 60, endPoint x: 238, endPoint y: 60, distance: 42.4
click at [238, 60] on tr "RA1 [Not answered ]" at bounding box center [294, 61] width 425 height 13
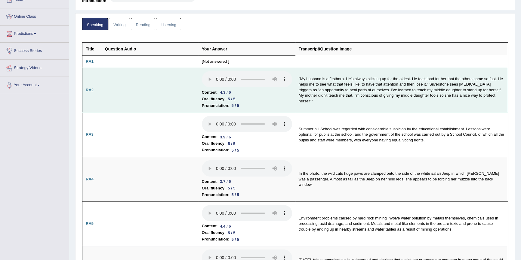
click at [172, 88] on td at bounding box center [150, 90] width 97 height 45
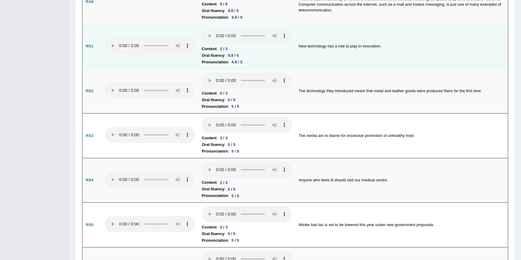
scroll to position [328, 0]
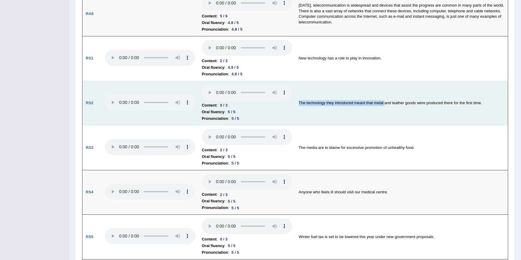
drag, startPoint x: 296, startPoint y: 100, endPoint x: 384, endPoint y: 98, distance: 88.1
click at [384, 98] on td "The technology they introduced meant that metal and leather goods were produced…" at bounding box center [401, 103] width 213 height 45
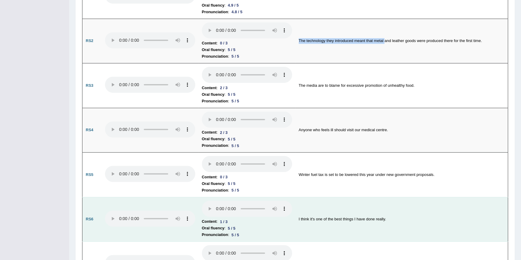
scroll to position [437, 0]
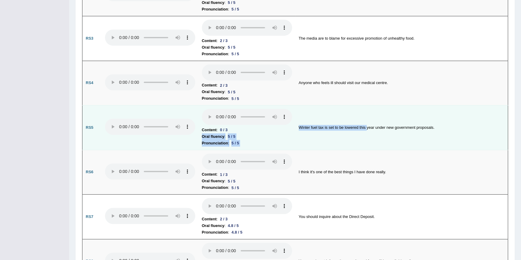
drag, startPoint x: 300, startPoint y: 125, endPoint x: 366, endPoint y: 124, distance: 66.1
click at [366, 124] on tr "RS5 Content : 0 / 3 Oral fluency : 5 / 5 Pronunciation : 5 / 5 Winter fuel tax …" at bounding box center [294, 128] width 425 height 45
drag, startPoint x: 335, startPoint y: 138, endPoint x: 384, endPoint y: 119, distance: 52.3
click at [334, 138] on td "Winter fuel tax is set to be lowered this year under new government proposals." at bounding box center [401, 128] width 213 height 45
click at [388, 133] on td "Winter fuel tax is set to be lowered this year under new government proposals." at bounding box center [401, 128] width 213 height 45
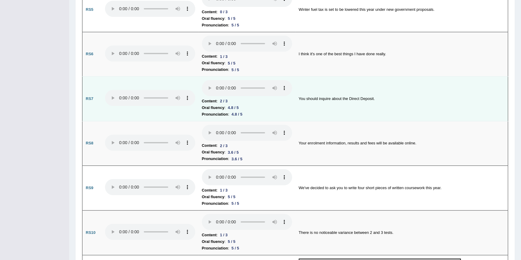
scroll to position [619, 0]
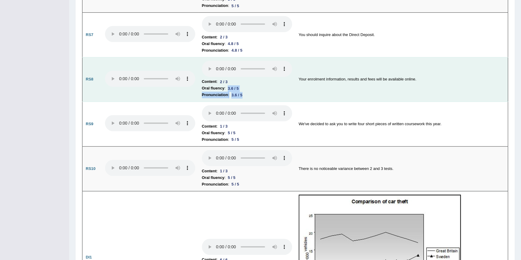
drag, startPoint x: 228, startPoint y: 86, endPoint x: 247, endPoint y: 92, distance: 20.1
click at [247, 92] on td "Content : 2 / 3 Oral fluency : 3.6 / 5 Pronunciation : 3.6 / 5" at bounding box center [246, 79] width 97 height 45
click at [259, 85] on li "Oral fluency : 3.6 / 5" at bounding box center [247, 88] width 90 height 7
drag, startPoint x: 228, startPoint y: 85, endPoint x: 245, endPoint y: 91, distance: 17.9
click at [245, 91] on td "Content : 2 / 3 Oral fluency : 3.6 / 5 Pronunciation : 3.6 / 5" at bounding box center [246, 79] width 97 height 45
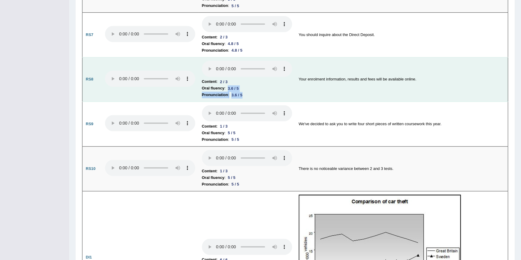
click at [264, 92] on li "Pronunciation : 3.6 / 5" at bounding box center [247, 95] width 90 height 7
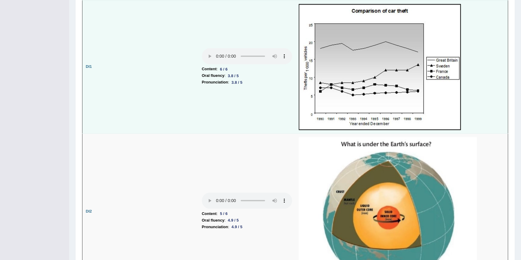
scroll to position [838, 0]
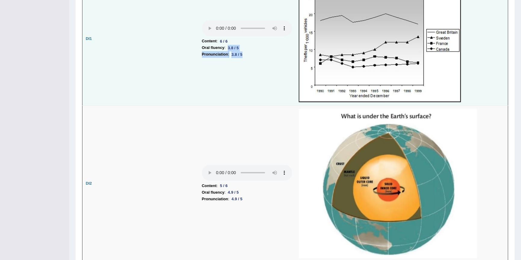
drag, startPoint x: 228, startPoint y: 43, endPoint x: 245, endPoint y: 53, distance: 19.5
click at [246, 51] on td "Content : 6 / 6 Oral fluency : 3.8 / 5 Pronunciation : 3.8 / 5" at bounding box center [246, 38] width 97 height 133
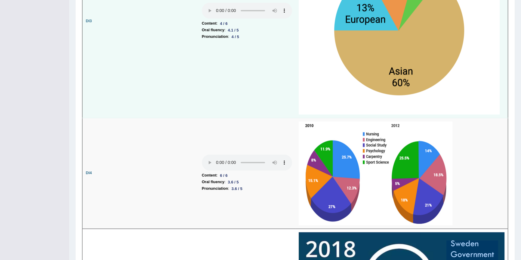
scroll to position [1202, 0]
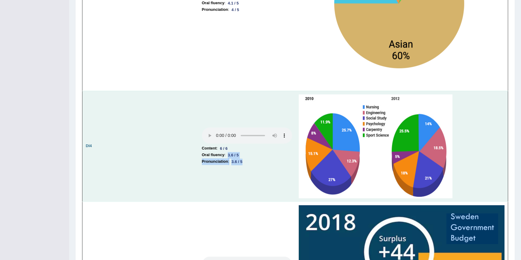
drag, startPoint x: 229, startPoint y: 151, endPoint x: 249, endPoint y: 155, distance: 20.7
click at [249, 155] on td "Content : 6 / 6 Oral fluency : 3.6 / 5 Pronunciation : 3.6 / 5" at bounding box center [246, 146] width 97 height 111
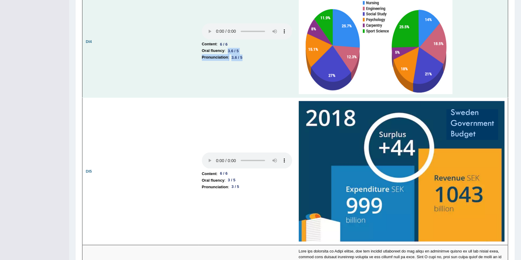
scroll to position [1348, 0]
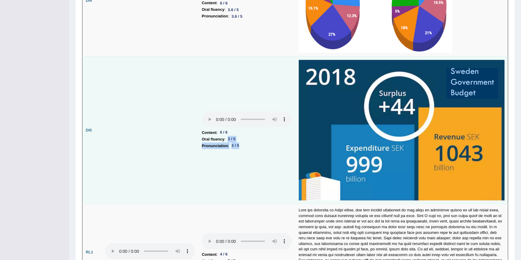
drag, startPoint x: 228, startPoint y: 134, endPoint x: 243, endPoint y: 140, distance: 15.6
click at [243, 140] on td "Content : 6 / 6 Oral fluency : 3 / 5 Pronunciation : 3 / 5" at bounding box center [246, 130] width 97 height 148
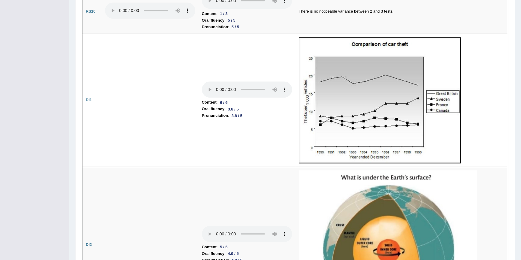
scroll to position [765, 0]
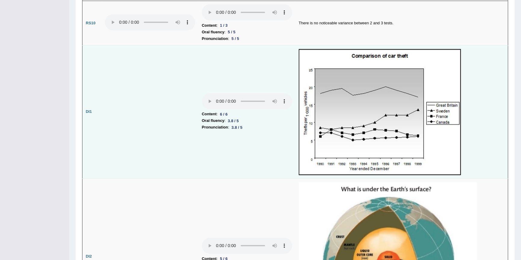
click at [238, 68] on td "Content : 6 / 6 Oral fluency : 3.8 / 5 Pronunciation : 3.8 / 5" at bounding box center [246, 111] width 97 height 133
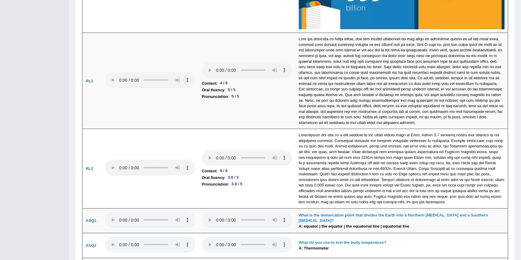
scroll to position [1566, 0]
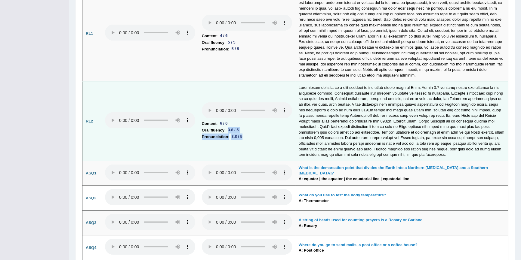
drag, startPoint x: 228, startPoint y: 126, endPoint x: 246, endPoint y: 132, distance: 19.8
click at [246, 132] on td "Content : 6 / 6 Oral fluency : 3.8 / 5 Pronunciation : 3.8 / 5" at bounding box center [246, 121] width 97 height 79
click at [250, 134] on li "Pronunciation : 3.8 / 5" at bounding box center [247, 137] width 90 height 7
drag, startPoint x: 228, startPoint y: 126, endPoint x: 243, endPoint y: 130, distance: 15.6
click at [243, 130] on td "Content : 6 / 6 Oral fluency : 3.8 / 5 Pronunciation : 3.8 / 5" at bounding box center [246, 121] width 97 height 79
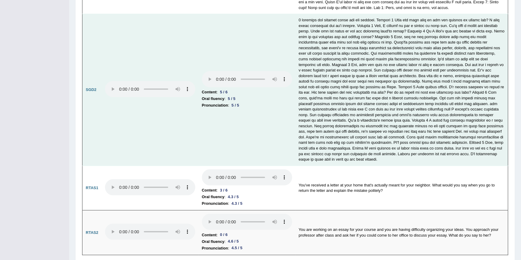
scroll to position [1921, 0]
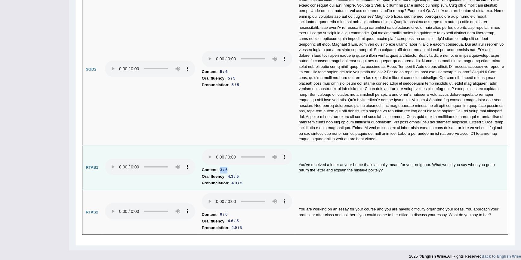
drag, startPoint x: 221, startPoint y: 164, endPoint x: 233, endPoint y: 164, distance: 11.7
click at [233, 167] on li "Content : 3 / 6" at bounding box center [247, 170] width 90 height 7
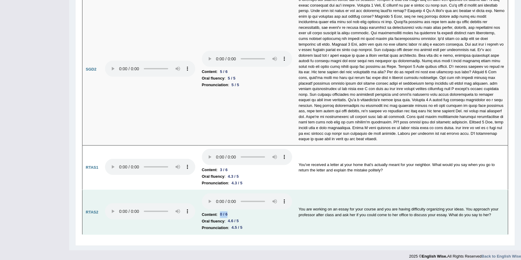
drag, startPoint x: 222, startPoint y: 210, endPoint x: 231, endPoint y: 210, distance: 9.0
click at [231, 212] on li "Content : 0 / 6" at bounding box center [247, 215] width 90 height 7
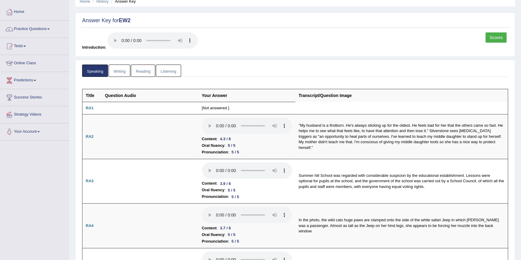
scroll to position [0, 0]
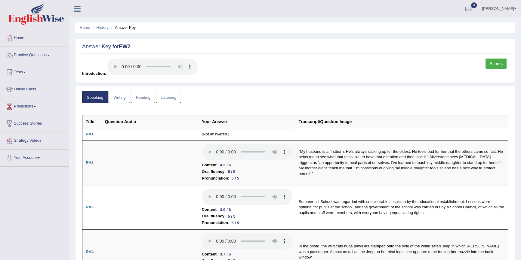
click at [118, 98] on link "Writing" at bounding box center [120, 97] width 22 height 12
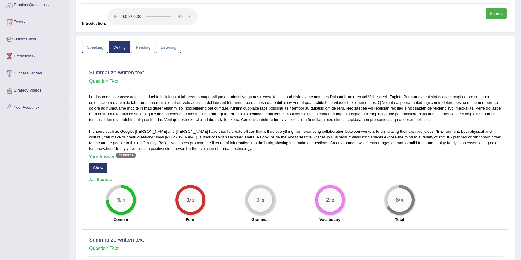
scroll to position [145, 0]
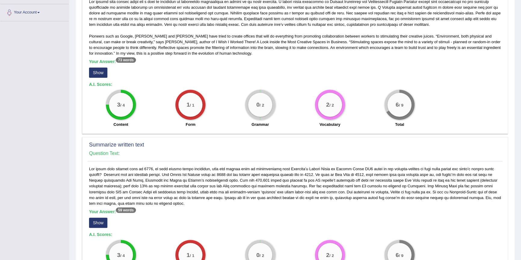
click at [103, 72] on button "Show" at bounding box center [98, 73] width 18 height 10
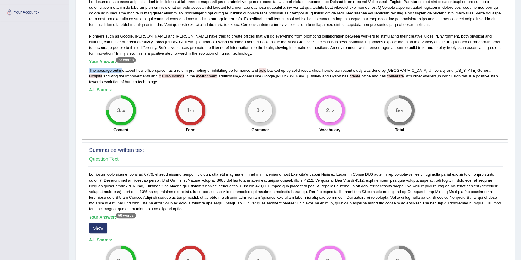
drag, startPoint x: 88, startPoint y: 69, endPoint x: 122, endPoint y: 70, distance: 34.0
click at [122, 70] on div "Pioneers such as Google, Walt Disney and Dyson have tried to create offices tha…" at bounding box center [294, 67] width 415 height 137
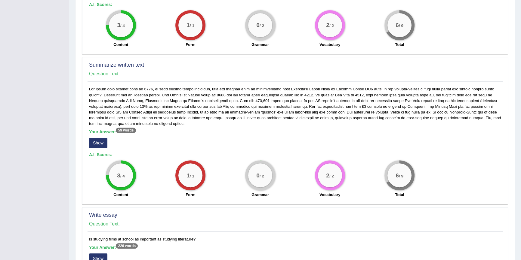
scroll to position [255, 0]
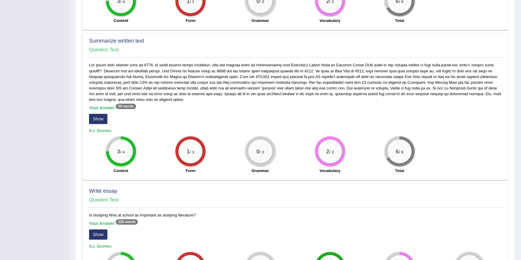
click at [101, 120] on button "Show" at bounding box center [98, 119] width 18 height 10
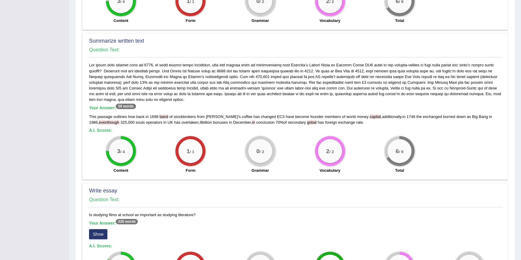
click at [307, 122] on span "gobal" at bounding box center [312, 122] width 10 height 5
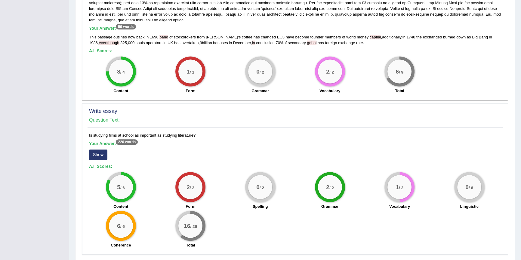
scroll to position [357, 0]
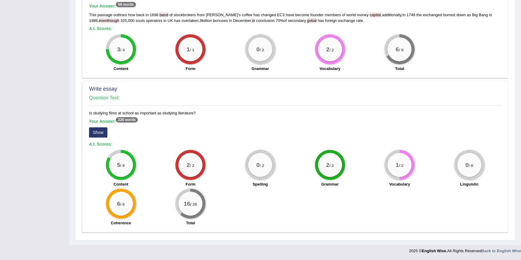
drag, startPoint x: 460, startPoint y: 162, endPoint x: 474, endPoint y: 162, distance: 14.4
click at [474, 162] on div "0 / 6" at bounding box center [469, 165] width 24 height 24
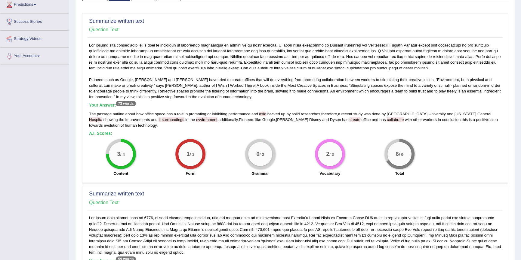
scroll to position [0, 0]
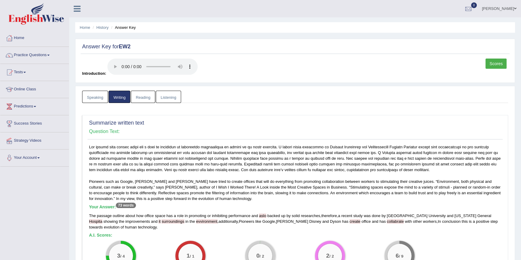
click at [141, 96] on link "Reading" at bounding box center [143, 97] width 24 height 12
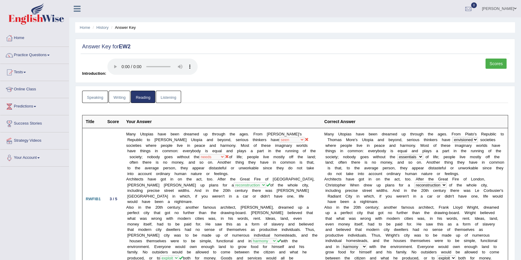
click at [163, 99] on link "Listening" at bounding box center [168, 97] width 25 height 12
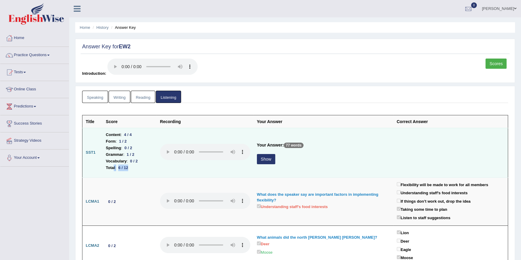
drag, startPoint x: 113, startPoint y: 168, endPoint x: 140, endPoint y: 170, distance: 26.5
click at [140, 170] on li "Total : 6 / 12" at bounding box center [129, 168] width 47 height 7
drag, startPoint x: 123, startPoint y: 135, endPoint x: 137, endPoint y: 136, distance: 14.5
click at [137, 134] on li "Content : 4 / 4" at bounding box center [129, 135] width 47 height 7
drag, startPoint x: 120, startPoint y: 141, endPoint x: 132, endPoint y: 141, distance: 12.3
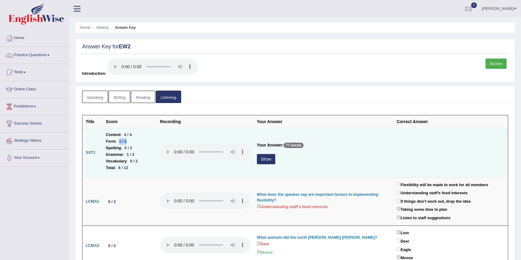
click at [132, 141] on li "Form : 1 / 2" at bounding box center [129, 141] width 47 height 7
click at [264, 162] on button "Show" at bounding box center [266, 159] width 18 height 10
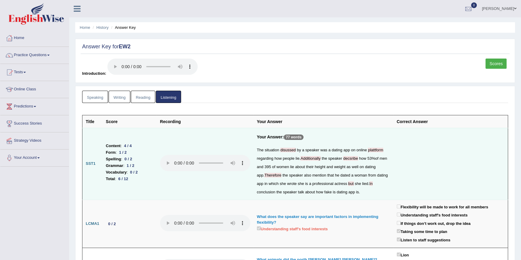
click at [358, 158] on span "decsribe" at bounding box center [350, 158] width 15 height 5
click at [320, 158] on span "Additionally" at bounding box center [310, 158] width 20 height 5
click at [290, 150] on span "disussed" at bounding box center [287, 150] width 15 height 5
click at [368, 152] on span "plattform" at bounding box center [375, 150] width 15 height 5
drag, startPoint x: 129, startPoint y: 182, endPoint x: 118, endPoint y: 184, distance: 11.3
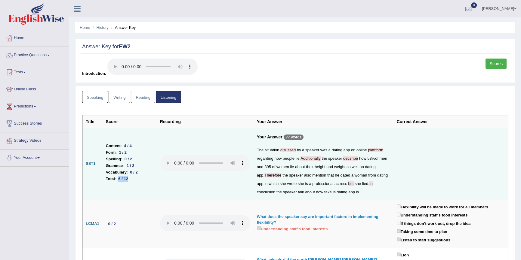
click at [118, 182] on div "6 / 12" at bounding box center [123, 179] width 14 height 6
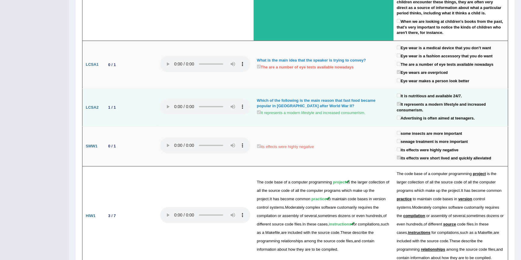
scroll to position [874, 0]
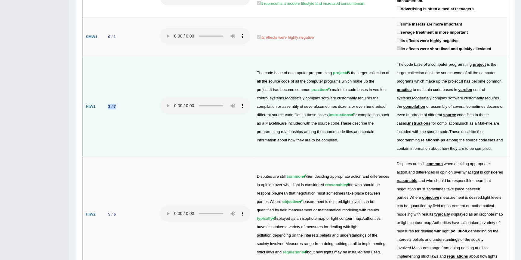
drag, startPoint x: 107, startPoint y: 41, endPoint x: 117, endPoint y: 47, distance: 11.3
click at [119, 57] on td "3 / 7" at bounding box center [130, 106] width 54 height 99
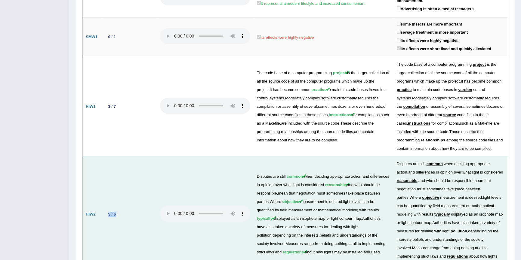
drag, startPoint x: 109, startPoint y: 138, endPoint x: 120, endPoint y: 138, distance: 11.4
click at [119, 156] on td "5 / 6" at bounding box center [130, 214] width 54 height 116
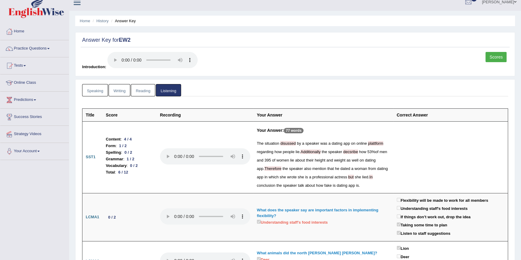
scroll to position [0, 0]
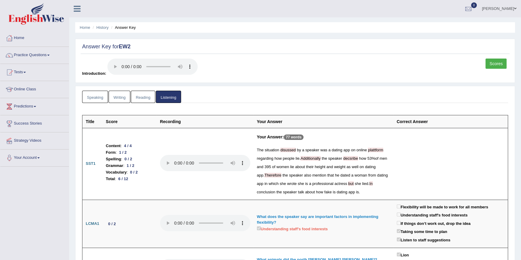
click at [499, 6] on link "Shavnita Sharma" at bounding box center [499, 8] width 44 height 16
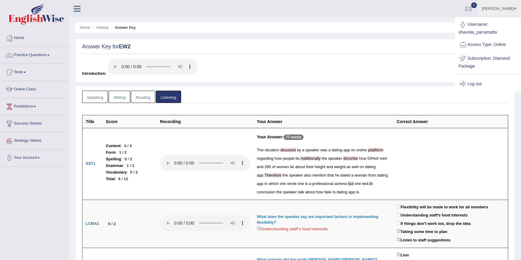
click at [479, 82] on link "Log out" at bounding box center [487, 84] width 65 height 14
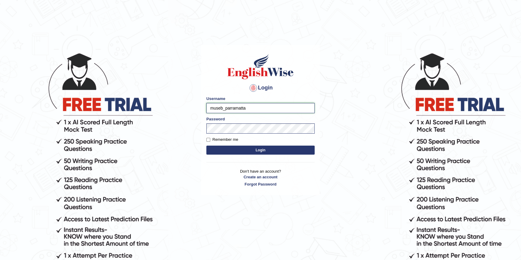
drag, startPoint x: 222, startPoint y: 107, endPoint x: 191, endPoint y: 105, distance: 31.4
click at [191, 105] on body "Login Please fix the following errors: Username museb_parramatta Password Remem…" at bounding box center [260, 156] width 521 height 260
type input "pramod_parramatta"
click at [256, 148] on button "Login" at bounding box center [260, 150] width 108 height 9
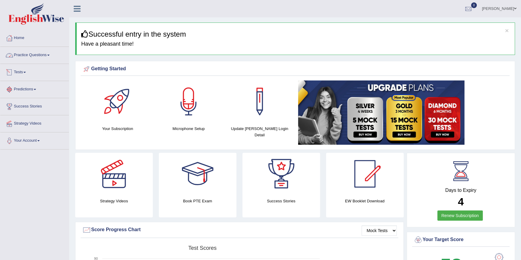
click at [42, 55] on link "Practice Questions" at bounding box center [34, 54] width 69 height 15
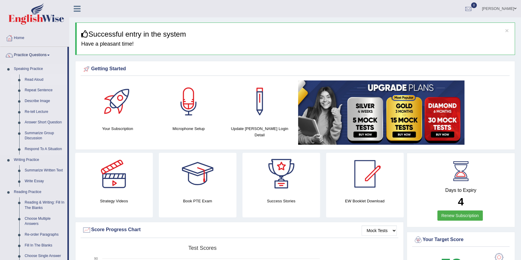
click at [45, 78] on link "Read Aloud" at bounding box center [44, 80] width 45 height 11
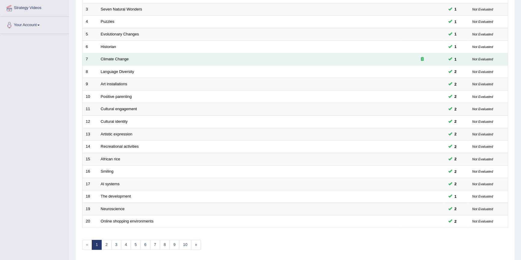
scroll to position [137, 0]
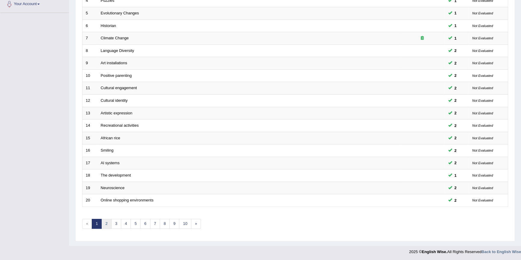
click at [107, 221] on link "2" at bounding box center [106, 224] width 10 height 10
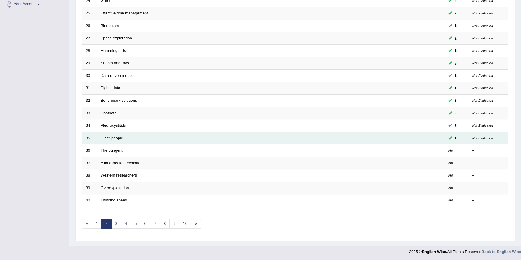
click at [112, 138] on link "Older people" at bounding box center [112, 138] width 22 height 5
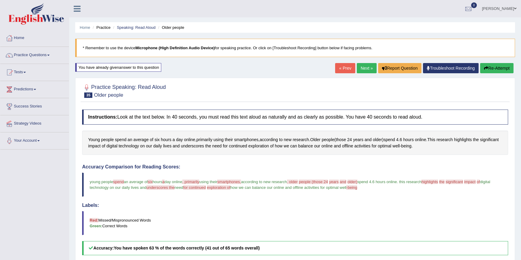
scroll to position [73, 0]
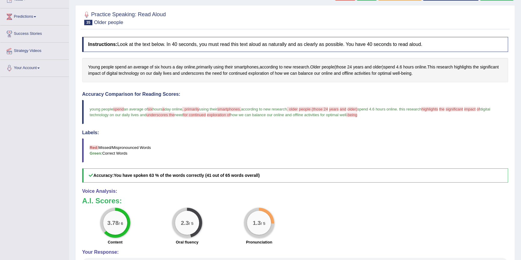
drag, startPoint x: 178, startPoint y: 222, endPoint x: 213, endPoint y: 220, distance: 34.9
click at [213, 220] on div "2.3 / 5 Oral fluency" at bounding box center [187, 227] width 72 height 39
drag, startPoint x: 253, startPoint y: 222, endPoint x: 265, endPoint y: 223, distance: 12.6
click at [265, 223] on div "1.3 / 5" at bounding box center [259, 223] width 24 height 24
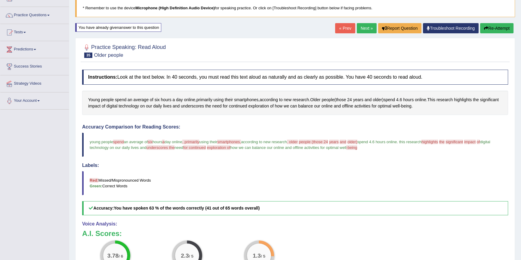
scroll to position [0, 0]
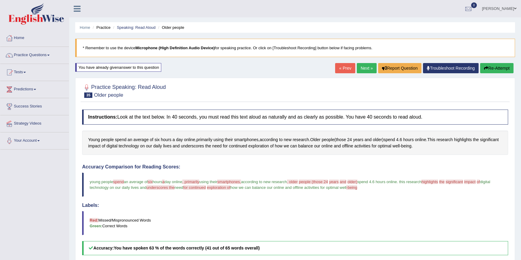
click at [487, 65] on button "Re-Attempt" at bounding box center [496, 68] width 33 height 10
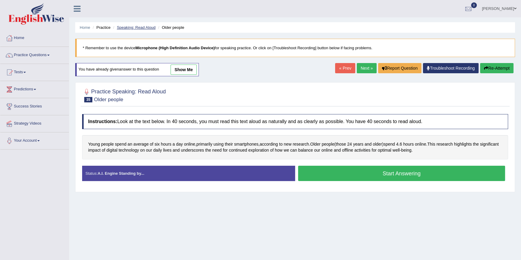
click at [138, 29] on link "Speaking: Read Aloud" at bounding box center [136, 27] width 39 height 5
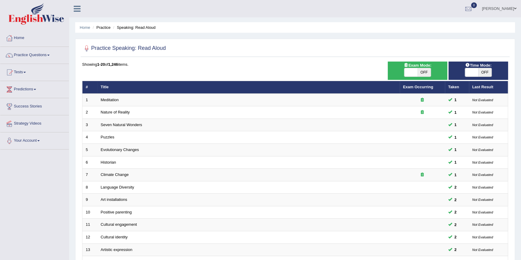
click at [490, 72] on span "OFF" at bounding box center [484, 72] width 13 height 8
checkbox input "true"
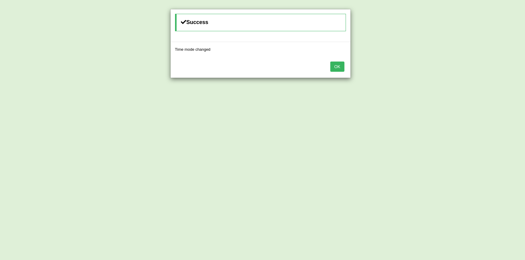
click at [340, 66] on button "OK" at bounding box center [337, 67] width 14 height 10
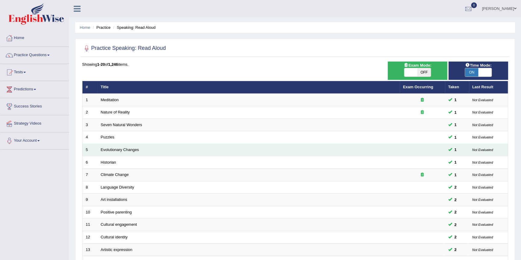
scroll to position [137, 0]
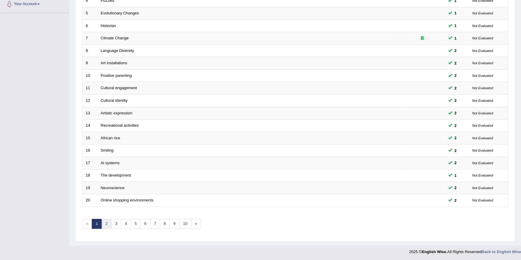
click at [106, 223] on link "2" at bounding box center [106, 224] width 10 height 10
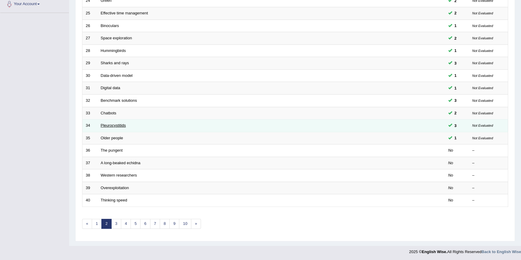
click at [119, 126] on link "Pleurocystitids" at bounding box center [113, 125] width 25 height 5
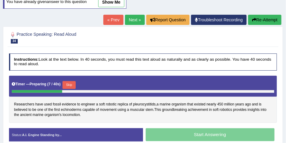
scroll to position [80, 0]
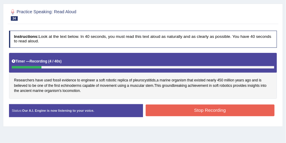
click at [201, 109] on button "Stop Recording" at bounding box center [210, 111] width 129 height 12
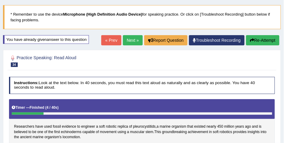
scroll to position [4, 0]
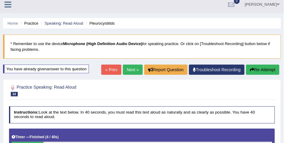
click at [133, 70] on link "Next »" at bounding box center [133, 70] width 20 height 10
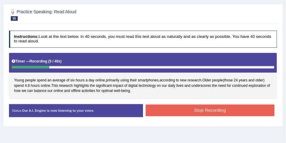
click at [184, 107] on button "Stop Recording" at bounding box center [210, 111] width 129 height 12
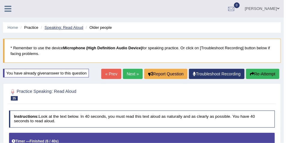
click at [69, 27] on link "Speaking: Read Aloud" at bounding box center [63, 27] width 39 height 5
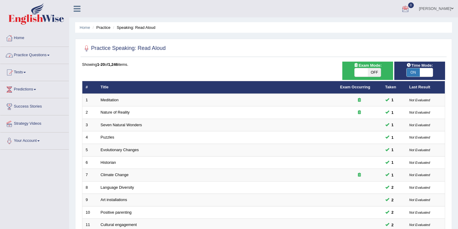
click at [46, 54] on link "Practice Questions" at bounding box center [34, 54] width 69 height 15
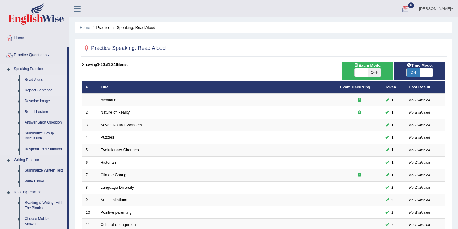
click at [32, 92] on link "Repeat Sentence" at bounding box center [44, 90] width 45 height 11
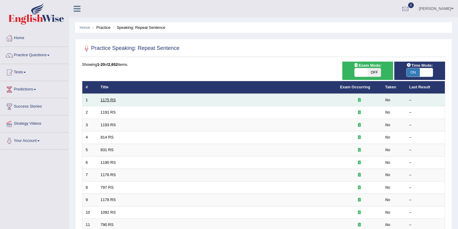
click at [107, 99] on link "1175 RS" at bounding box center [108, 100] width 15 height 5
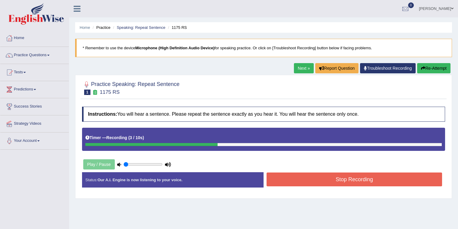
click at [304, 176] on button "Stop Recording" at bounding box center [355, 180] width 176 height 14
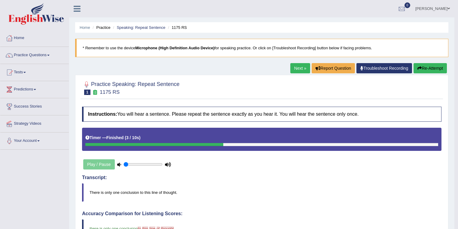
click at [299, 67] on link "Next »" at bounding box center [300, 68] width 20 height 10
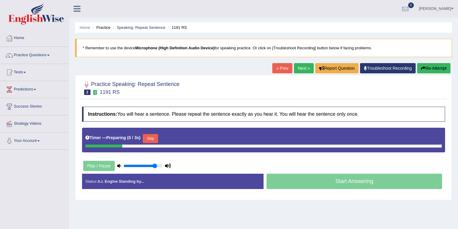
type input "0.85"
click at [155, 165] on input "range" at bounding box center [143, 166] width 39 height 5
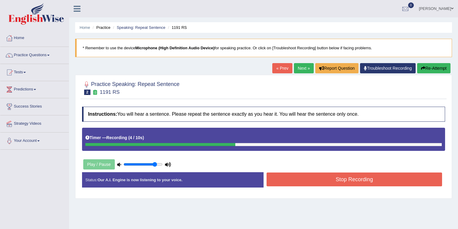
click at [316, 177] on button "Stop Recording" at bounding box center [355, 180] width 176 height 14
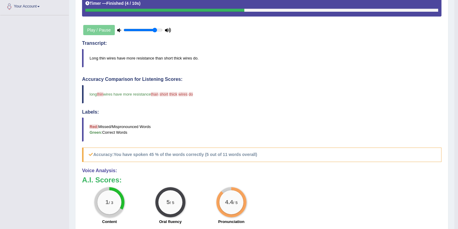
scroll to position [192, 0]
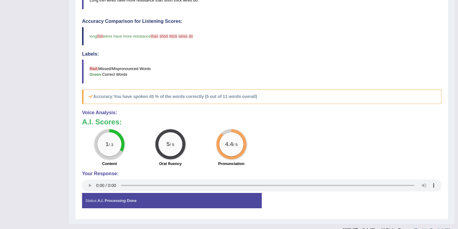
drag, startPoint x: 151, startPoint y: 96, endPoint x: 156, endPoint y: 96, distance: 4.5
click at [156, 96] on b "You have spoken 45 % of the words correctly (5 out of 11 words overall)" at bounding box center [185, 96] width 143 height 5
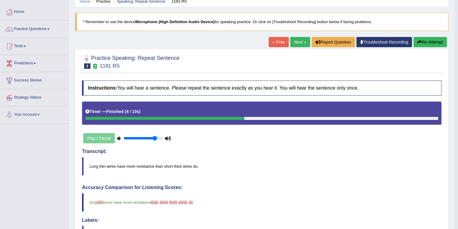
scroll to position [0, 0]
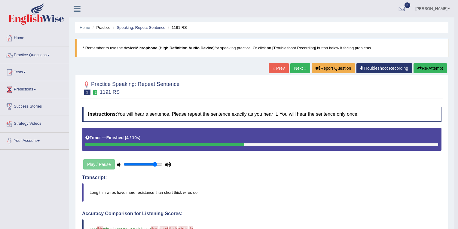
click at [301, 66] on link "Next »" at bounding box center [300, 68] width 20 height 10
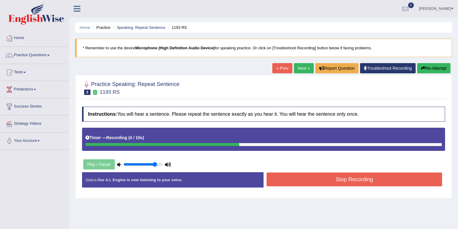
click at [302, 180] on button "Stop Recording" at bounding box center [355, 180] width 176 height 14
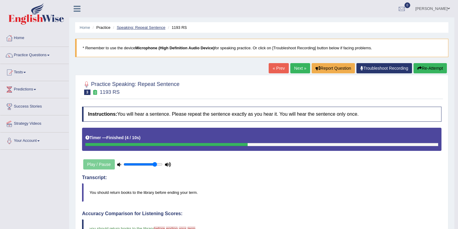
click at [143, 27] on link "Speaking: Repeat Sentence" at bounding box center [141, 27] width 49 height 5
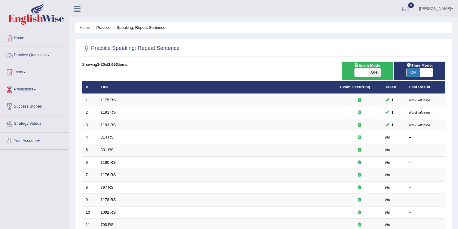
click at [33, 53] on link "Practice Questions" at bounding box center [34, 54] width 69 height 15
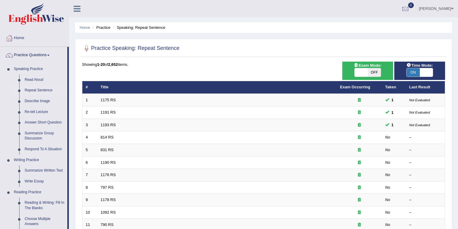
click at [438, 8] on link "[PERSON_NAME]" at bounding box center [437, 8] width 44 height 16
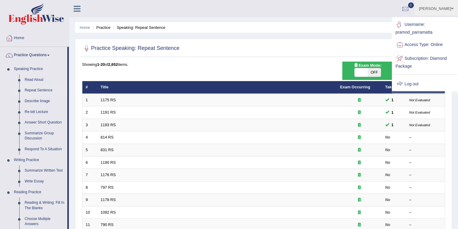
click at [415, 78] on link "Log out" at bounding box center [425, 84] width 65 height 14
